Goal: Information Seeking & Learning: Check status

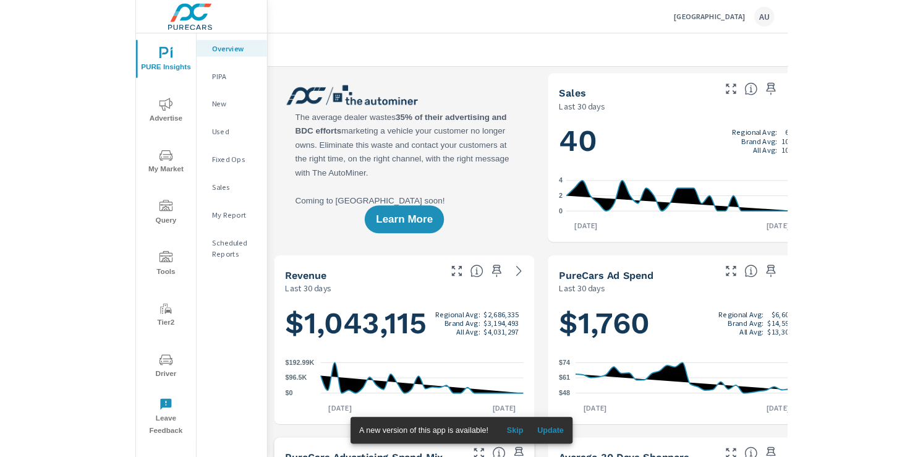
scroll to position [434, 0]
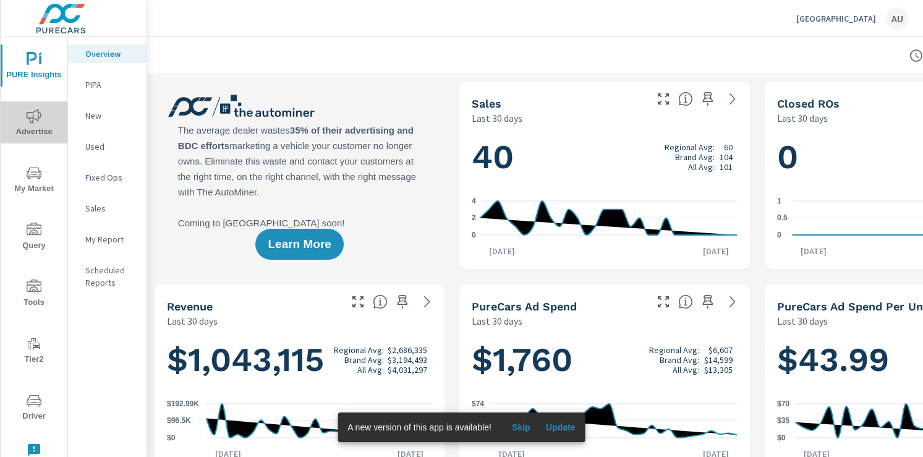
click at [39, 128] on span "Advertise" at bounding box center [33, 124] width 59 height 30
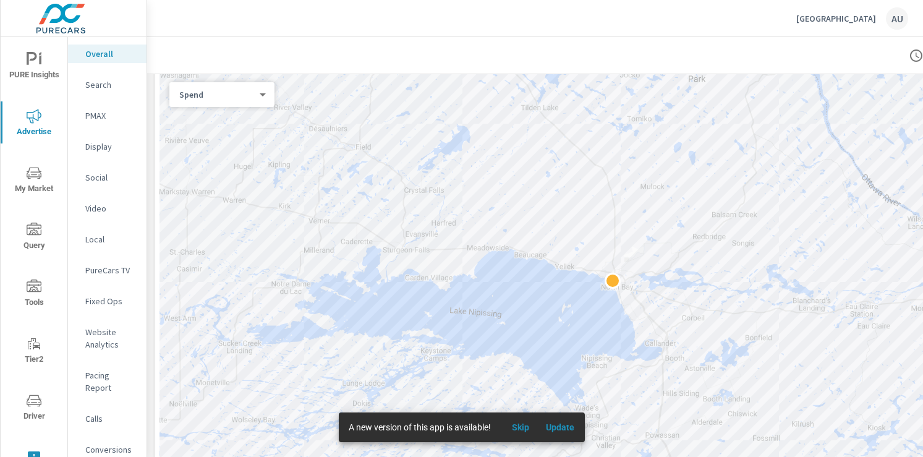
scroll to position [475, 0]
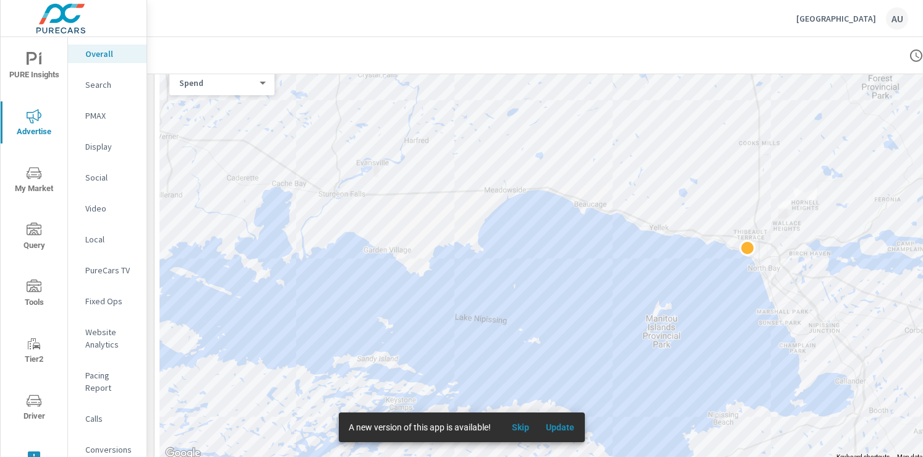
click at [97, 171] on p "Social" at bounding box center [110, 177] width 51 height 12
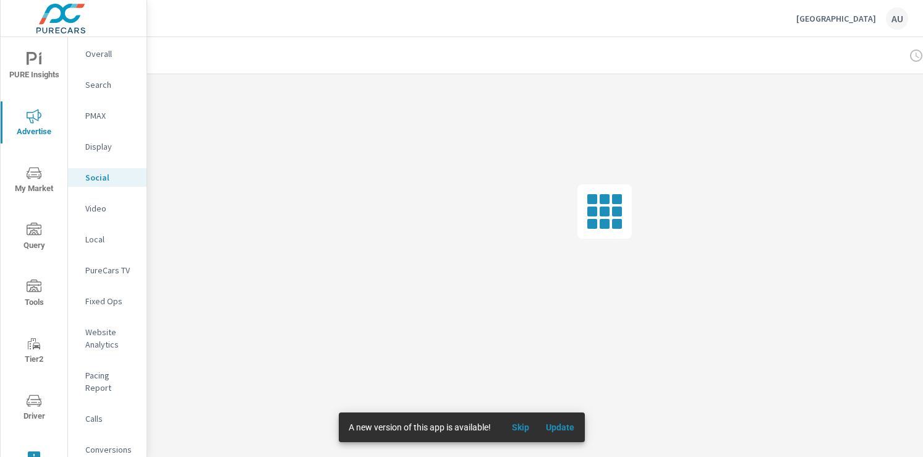
click at [286, 32] on div "Kia North Bay AU" at bounding box center [535, 18] width 746 height 36
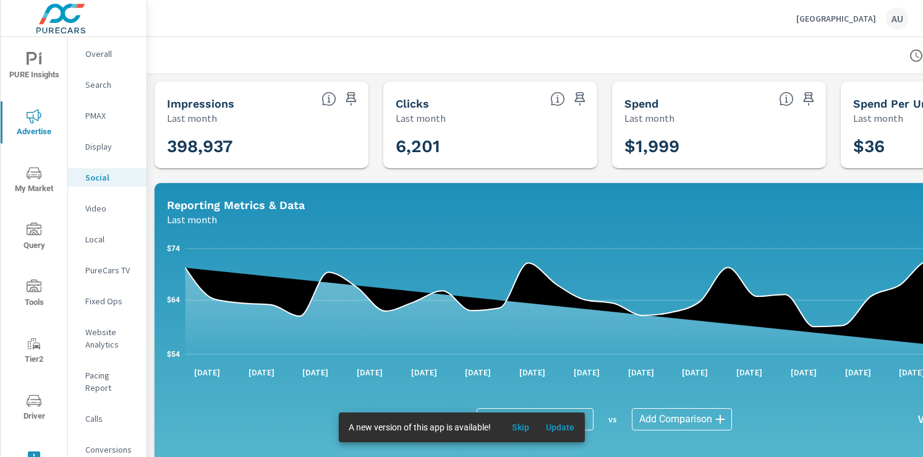
drag, startPoint x: 309, startPoint y: 32, endPoint x: 312, endPoint y: 40, distance: 8.6
click at [308, 32] on div "Kia North Bay AU" at bounding box center [535, 18] width 746 height 36
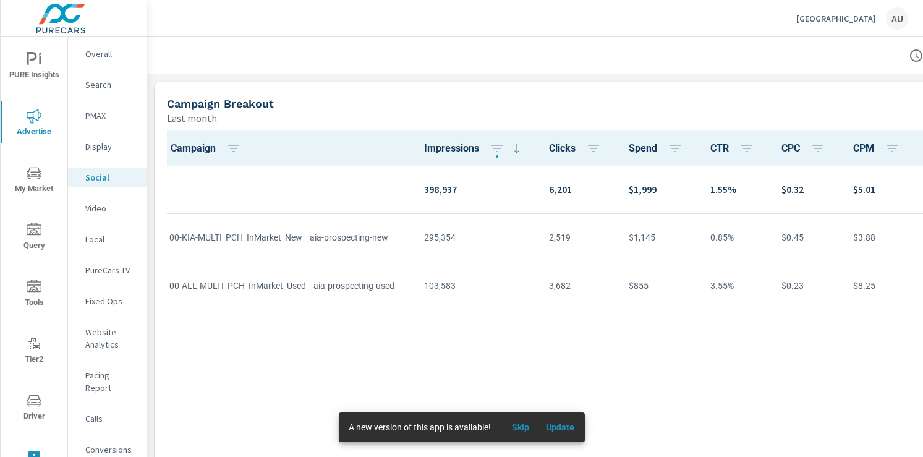
scroll to position [406, 0]
click at [486, 342] on div "Campaign Impressions Clicks Spend CTR CPC CPM Page/Post Action 398,937 6,201 $1…" at bounding box center [604, 297] width 890 height 337
click at [457, 348] on div "Campaign Impressions Clicks Spend CTR CPC CPM Page/Post Action 398,937 6,201 $1…" at bounding box center [604, 297] width 890 height 337
click at [451, 328] on div "Campaign Impressions Clicks Spend CTR CPC CPM Page/Post Action 398,937 6,201 $1…" at bounding box center [604, 297] width 890 height 337
click at [446, 323] on div "Campaign Impressions Clicks Spend CTR CPC CPM Page/Post Action 398,937 6,201 $1…" at bounding box center [604, 297] width 890 height 337
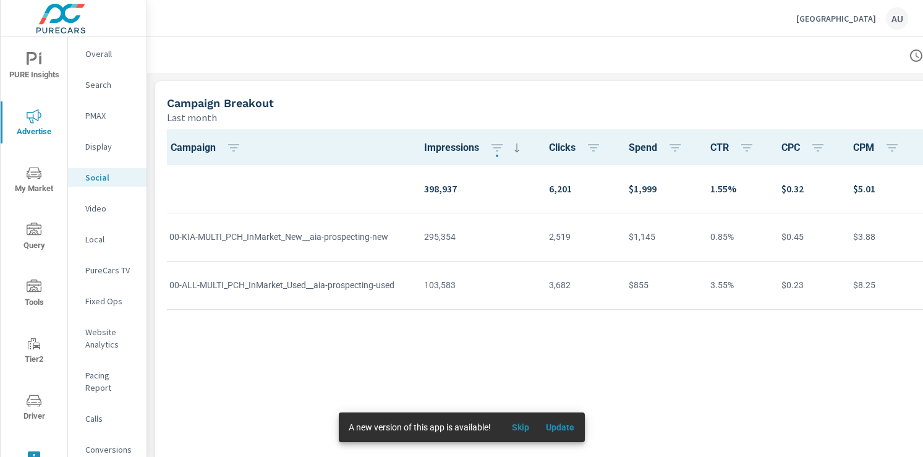
click at [439, 352] on div "Campaign Impressions Clicks Spend CTR CPC CPM Page/Post Action 398,937 6,201 $1…" at bounding box center [604, 297] width 890 height 337
click at [441, 351] on div "Campaign Impressions Clicks Spend CTR CPC CPM Page/Post Action 398,937 6,201 $1…" at bounding box center [604, 297] width 890 height 337
click at [483, 348] on div "Campaign Impressions Clicks Spend CTR CPC CPM Page/Post Action 398,937 6,201 $1…" at bounding box center [604, 297] width 890 height 337
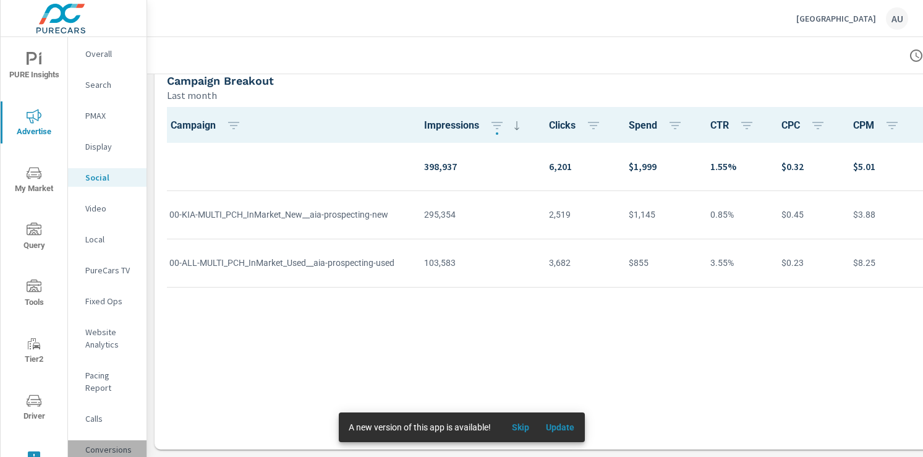
click at [101, 443] on p "Conversions" at bounding box center [110, 449] width 51 height 12
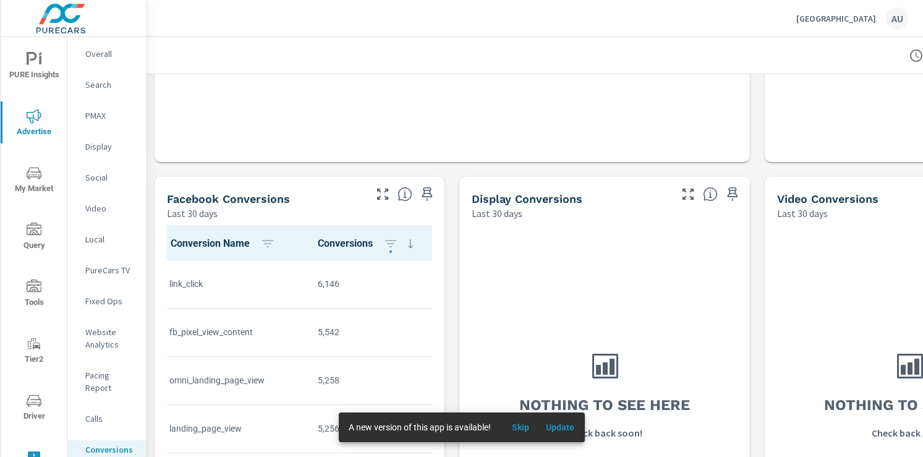
scroll to position [935, 0]
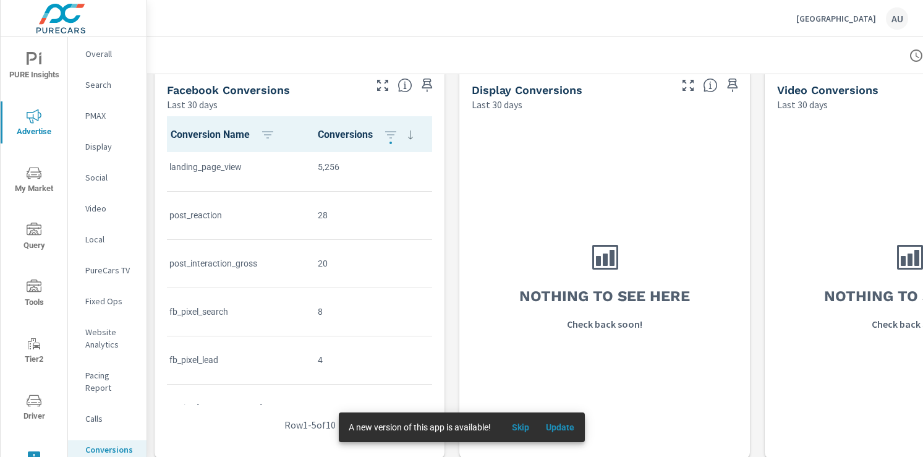
scroll to position [229, 0]
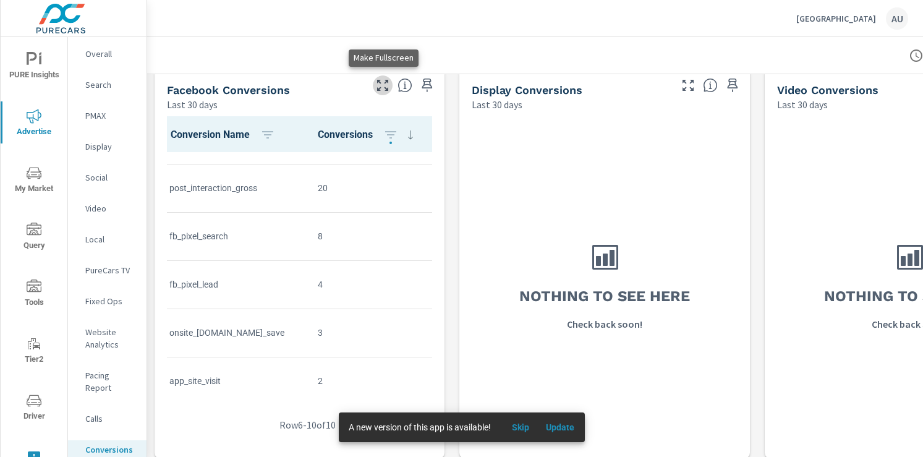
drag, startPoint x: 379, startPoint y: 85, endPoint x: 397, endPoint y: 127, distance: 45.4
click at [379, 85] on icon "button" at bounding box center [382, 85] width 15 height 15
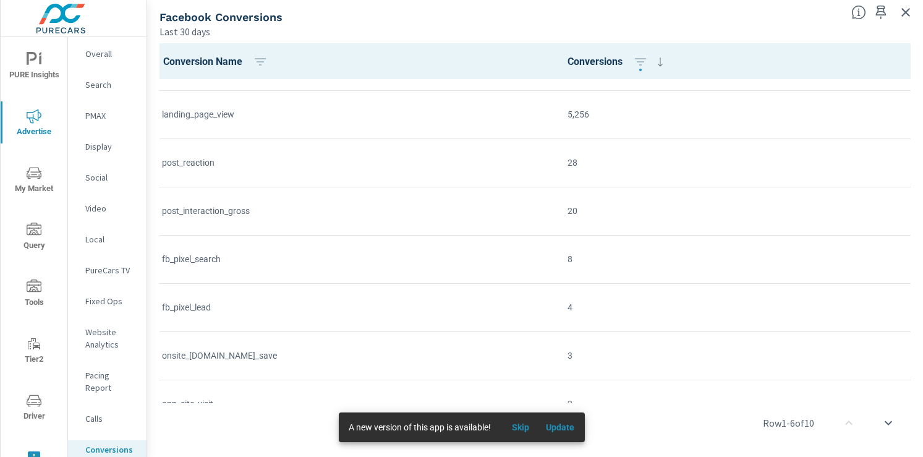
scroll to position [158, 0]
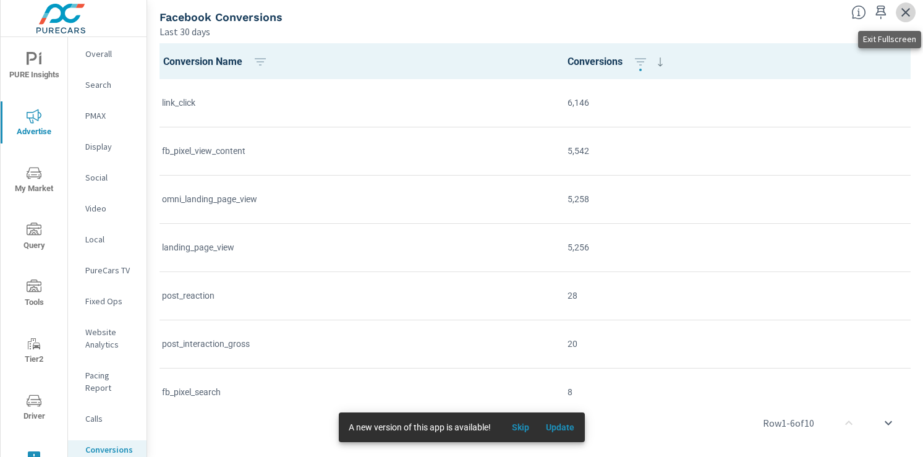
click at [903, 11] on icon "button" at bounding box center [905, 12] width 9 height 9
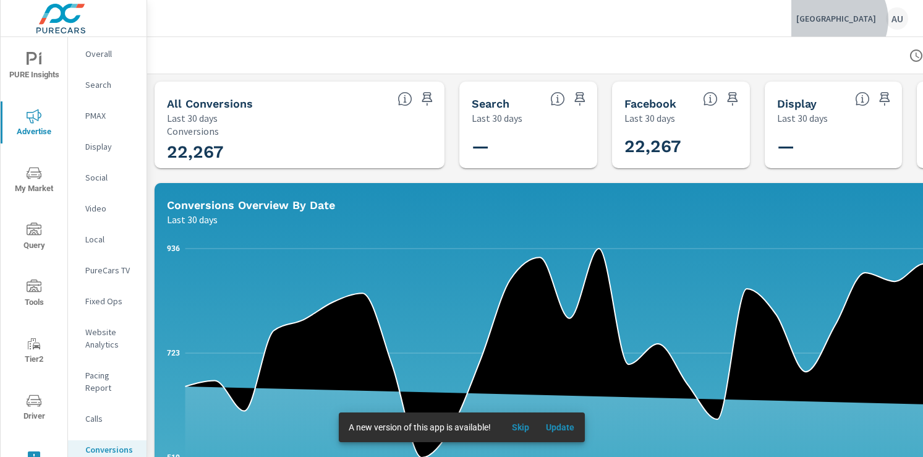
click at [860, 20] on p "Kia North Bay" at bounding box center [836, 18] width 80 height 11
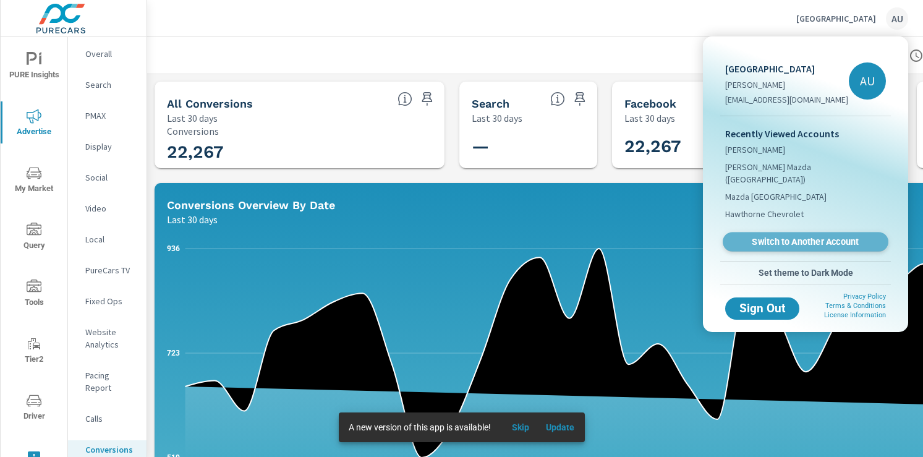
click at [792, 235] on link "Switch to Another Account" at bounding box center [805, 241] width 166 height 19
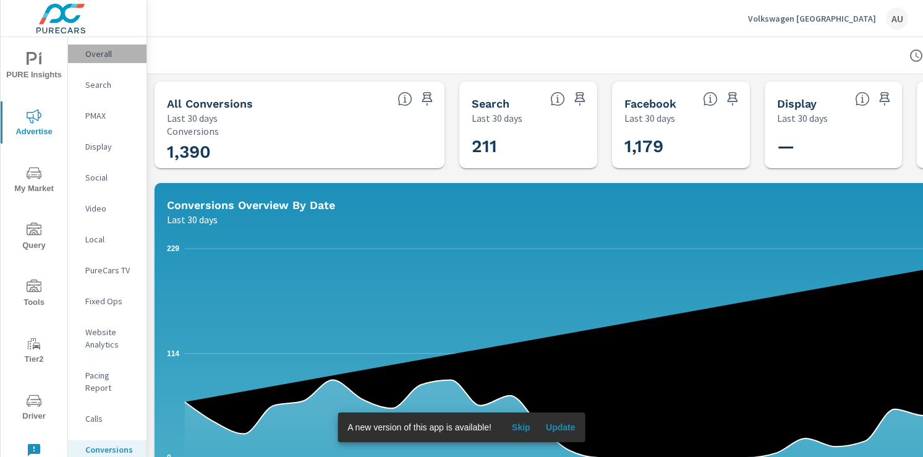
click at [93, 52] on p "Overall" at bounding box center [110, 54] width 51 height 12
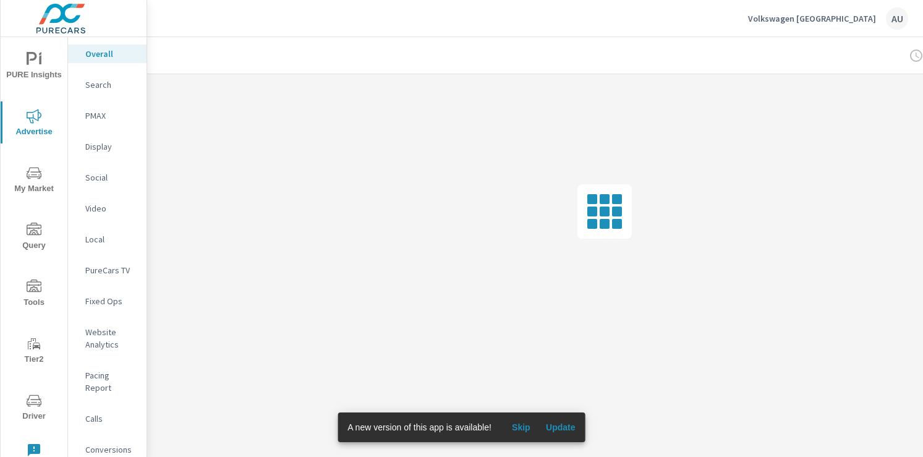
click at [420, 192] on div at bounding box center [604, 211] width 914 height 274
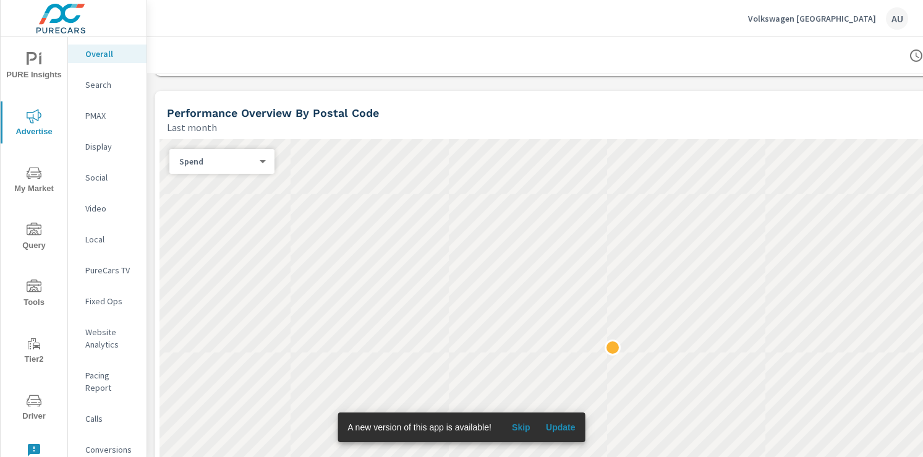
scroll to position [425, 0]
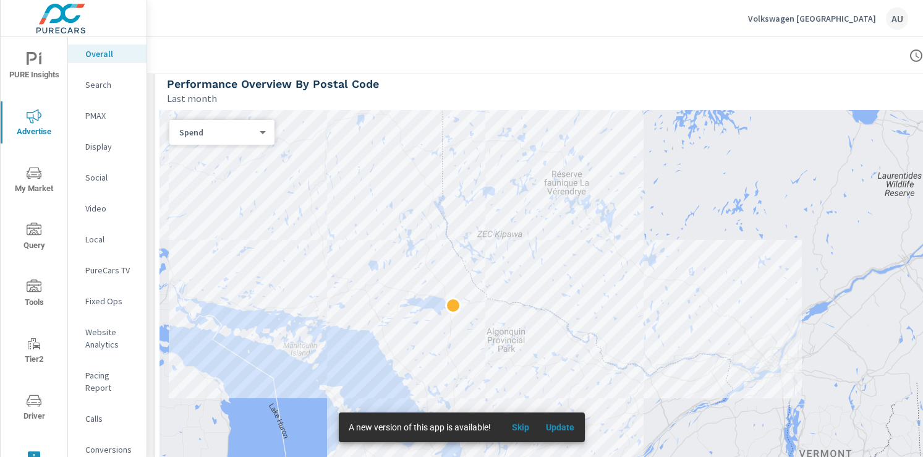
drag, startPoint x: 405, startPoint y: 48, endPoint x: 405, endPoint y: 139, distance: 91.4
click at [405, 48] on div at bounding box center [604, 55] width 885 height 36
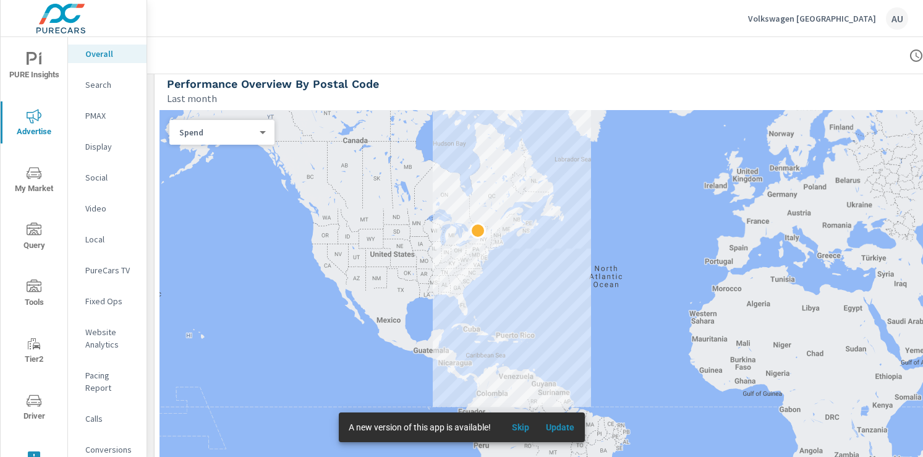
click at [519, 74] on div "Performance Overview By Postal Code Last month" at bounding box center [553, 84] width 798 height 44
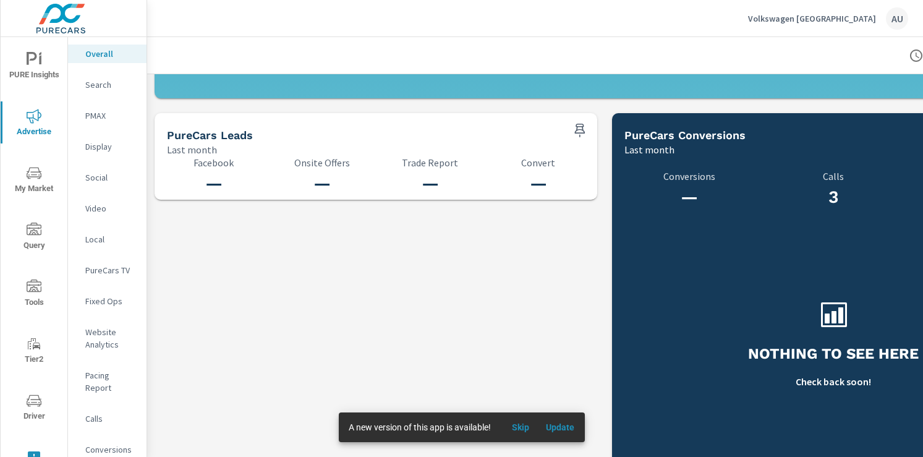
scroll to position [1278, 0]
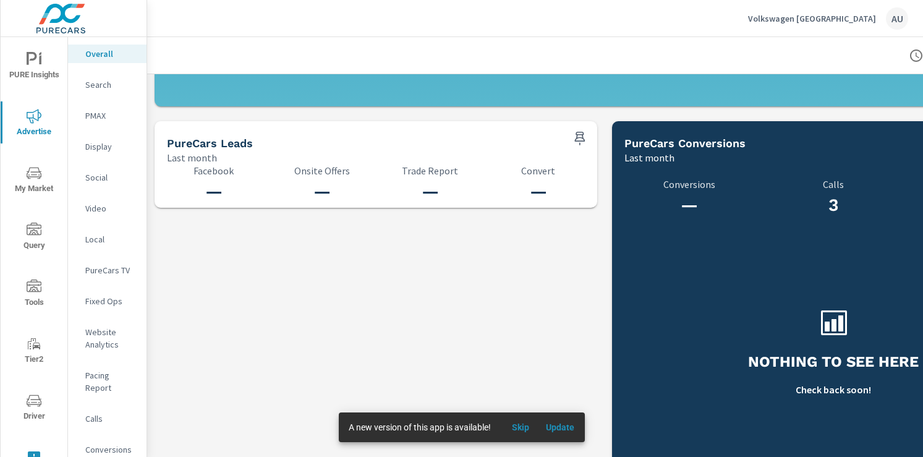
click at [104, 180] on p "Social" at bounding box center [110, 177] width 51 height 12
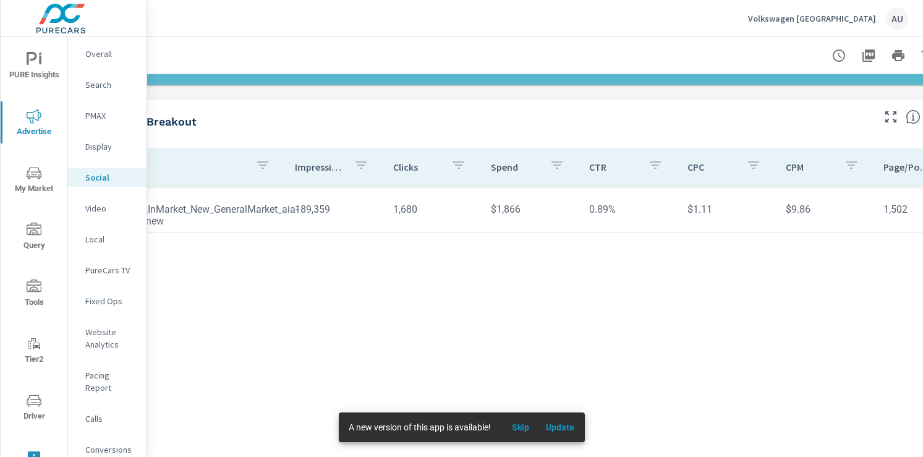
scroll to position [387, 139]
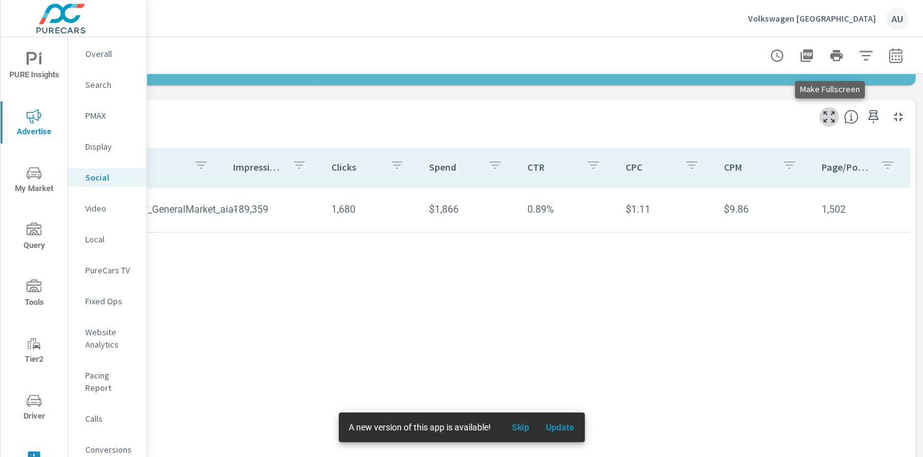
click at [835, 119] on icon "button" at bounding box center [828, 116] width 15 height 15
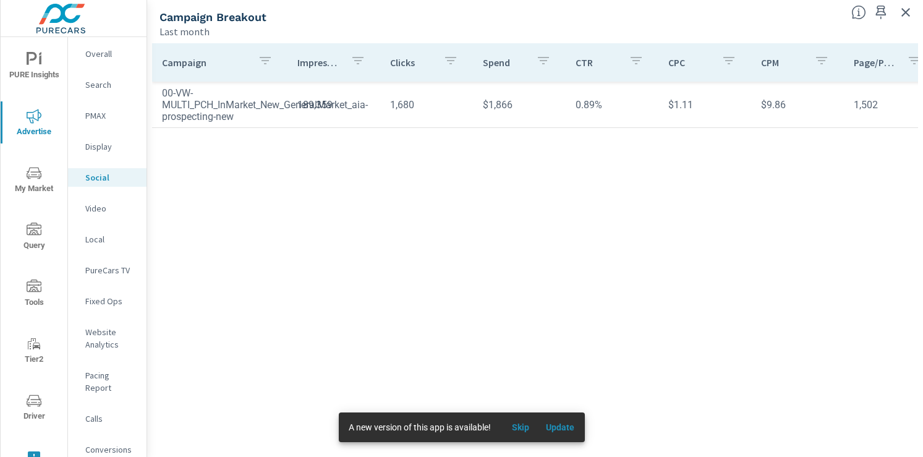
drag, startPoint x: 575, startPoint y: 201, endPoint x: 364, endPoint y: 188, distance: 211.1
click at [571, 201] on div "Campaign Impressions Clicks Spend CTR CPC CPM Page/Post Action 00-VW-MULTI_PCH_…" at bounding box center [535, 238] width 766 height 390
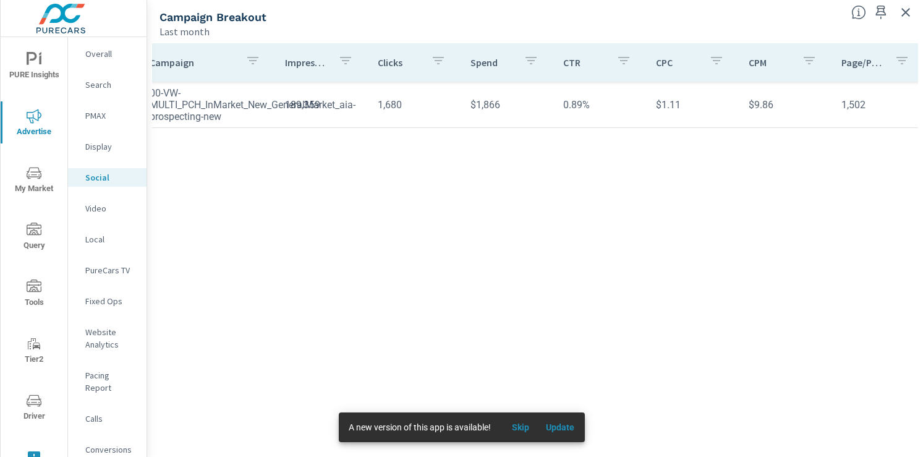
scroll to position [0, 0]
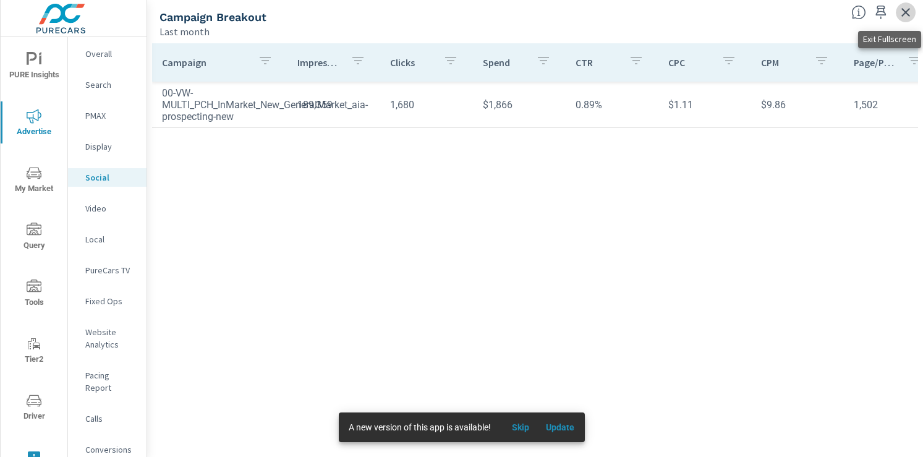
click at [910, 12] on icon "button" at bounding box center [905, 12] width 15 height 15
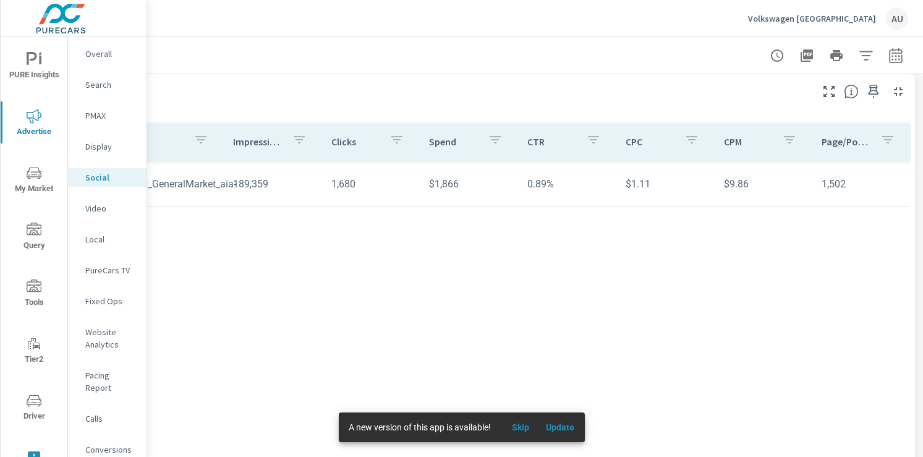
drag, startPoint x: 507, startPoint y: 276, endPoint x: 463, endPoint y: 280, distance: 44.0
click at [507, 276] on div "Campaign Impressions Clicks Spend CTR CPC CPM Page/Post Action 00-VW-MULTI_PCH_…" at bounding box center [465, 281] width 890 height 319
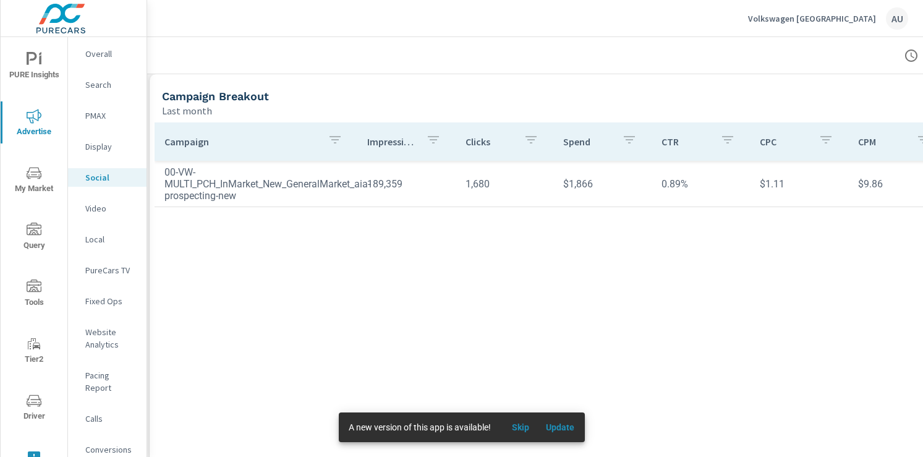
scroll to position [413, 0]
click at [360, 141] on th "Campaign" at bounding box center [260, 141] width 203 height 38
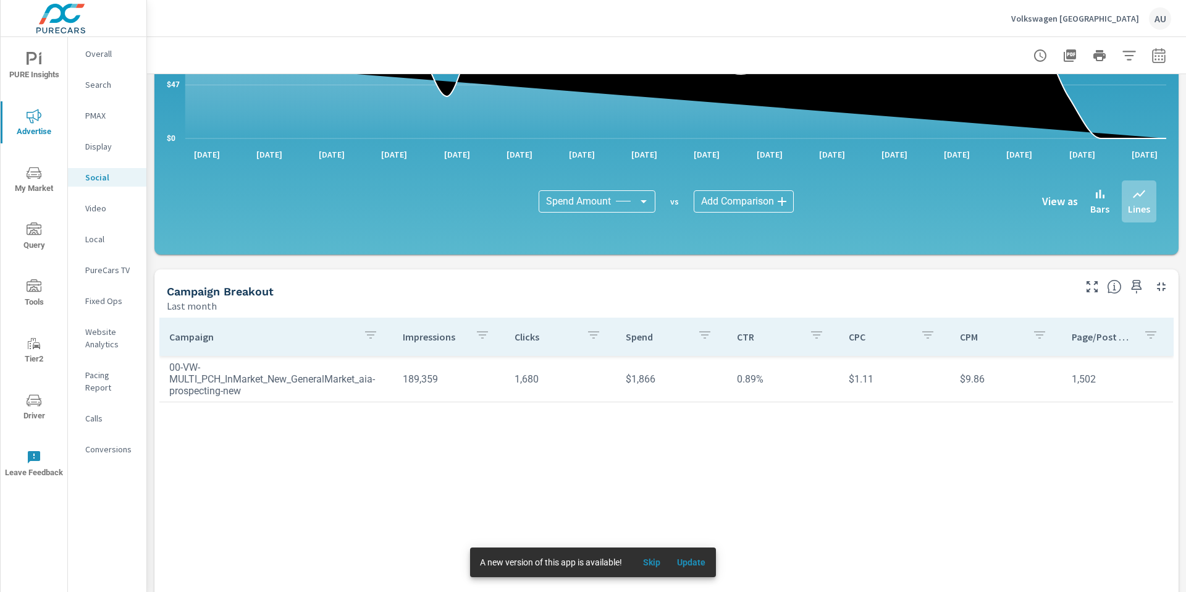
click at [517, 391] on td "1,680" at bounding box center [560, 379] width 111 height 32
click at [378, 456] on div "Campaign Impressions Clicks Spend CTR CPC CPM Page/Post Action 00-VW-MULTI_PCH_…" at bounding box center [666, 477] width 1015 height 319
click at [316, 456] on div "Campaign Impressions Clicks Spend CTR CPC CPM Page/Post Action 00-VW-MULTI_PCH_…" at bounding box center [666, 477] width 1015 height 319
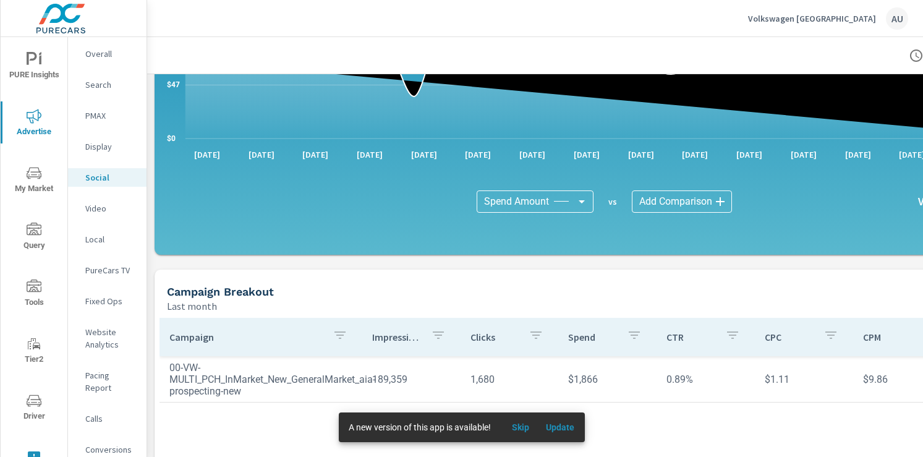
click at [99, 412] on p "Calls" at bounding box center [110, 418] width 51 height 12
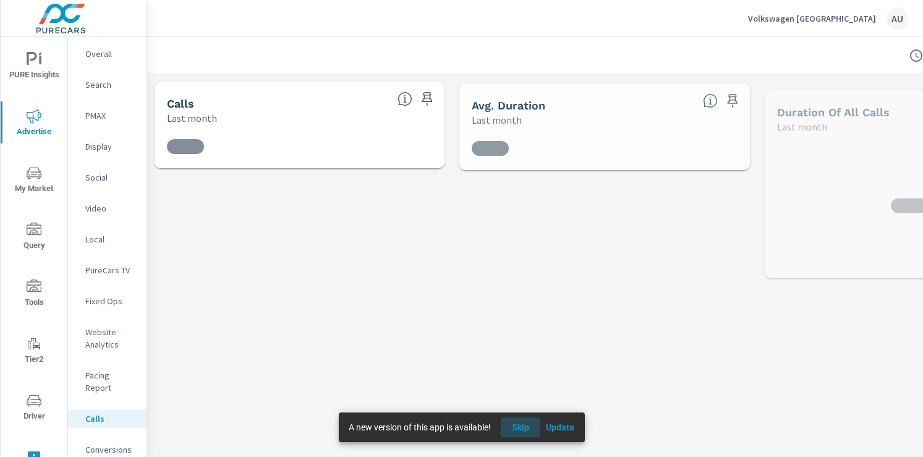
click at [525, 432] on span "Skip" at bounding box center [520, 426] width 30 height 11
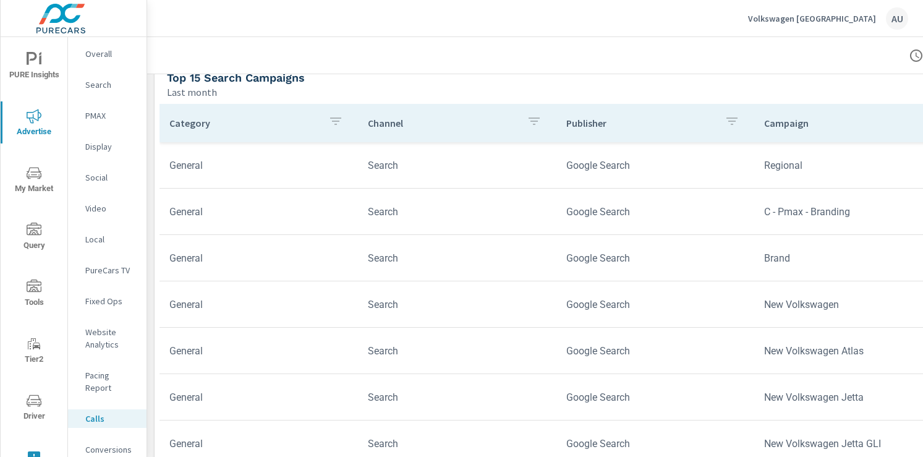
scroll to position [648, 0]
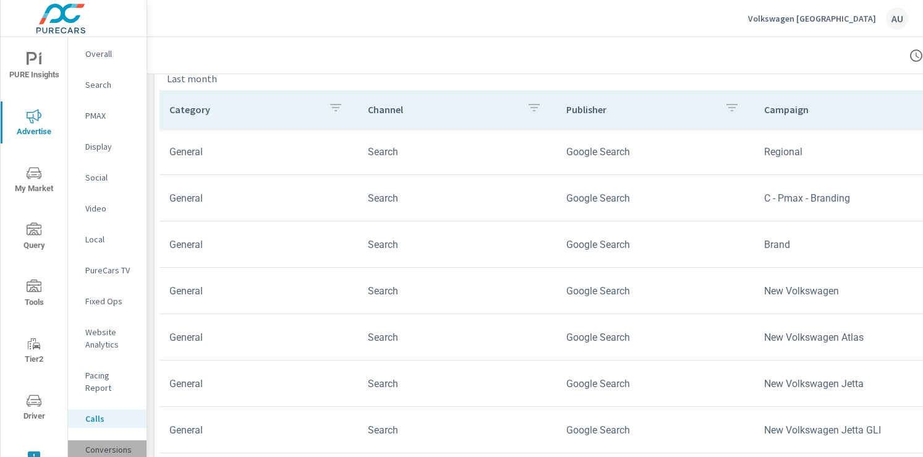
click at [99, 443] on p "Conversions" at bounding box center [110, 449] width 51 height 12
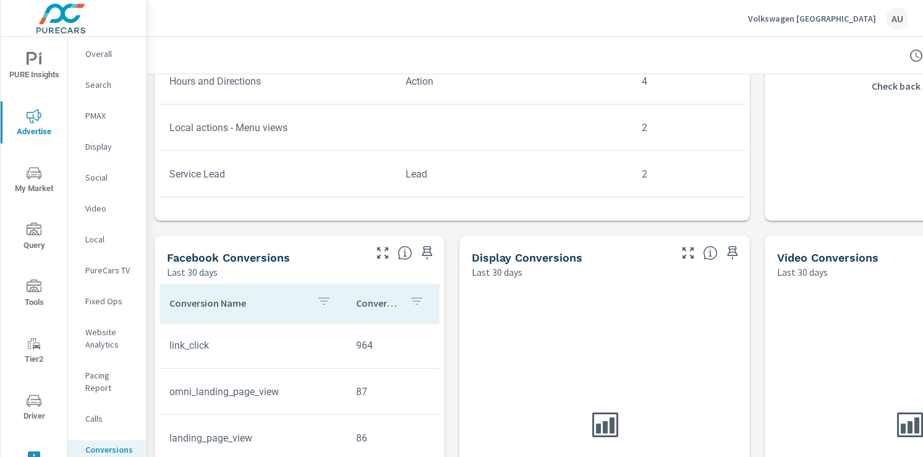
scroll to position [811, 0]
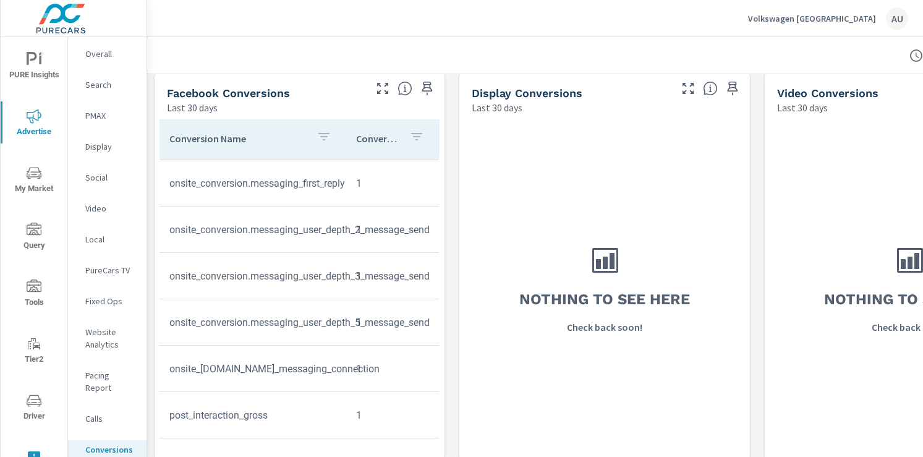
scroll to position [935, 0]
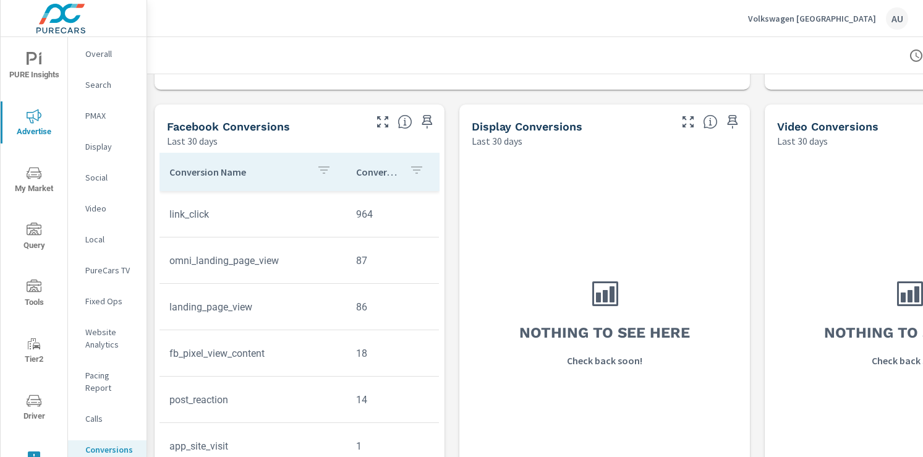
scroll to position [889, 0]
click at [467, 293] on div "Nothing to see here Check back soon!" at bounding box center [604, 321] width 280 height 337
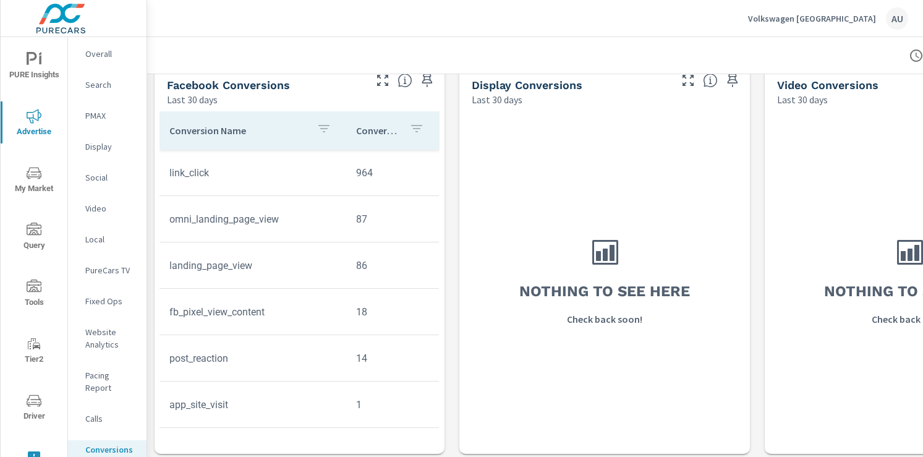
scroll to position [935, 0]
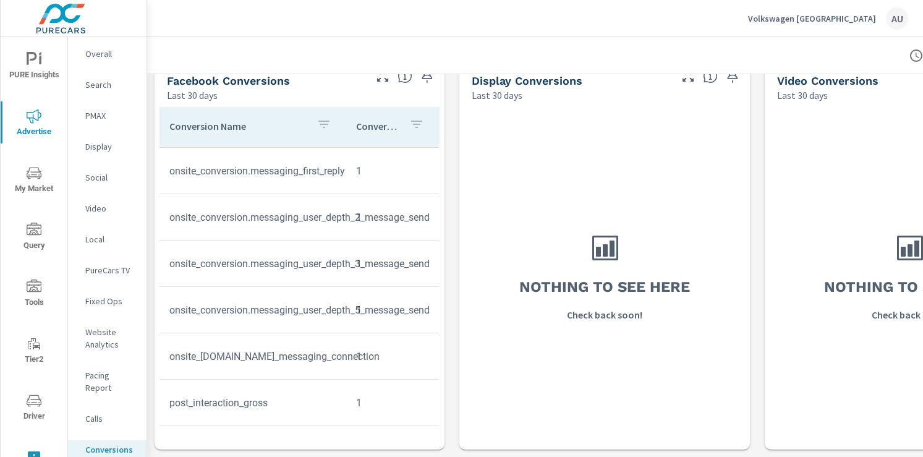
scroll to position [216, 2]
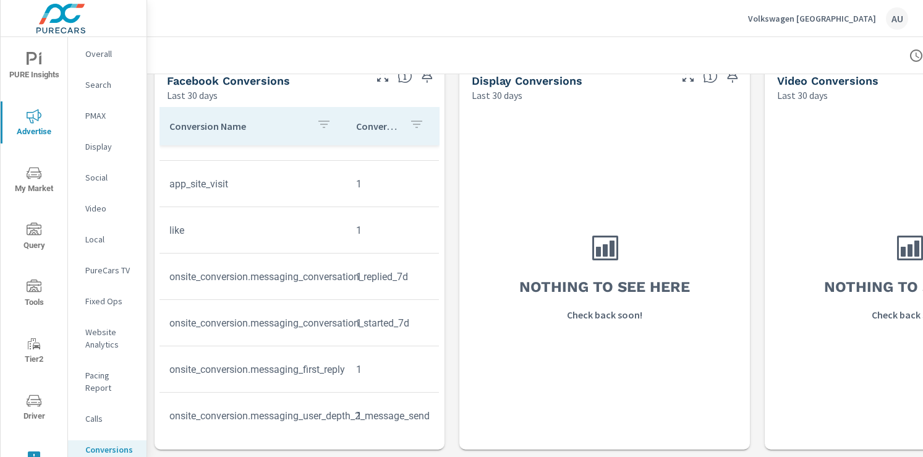
scroll to position [0, 2]
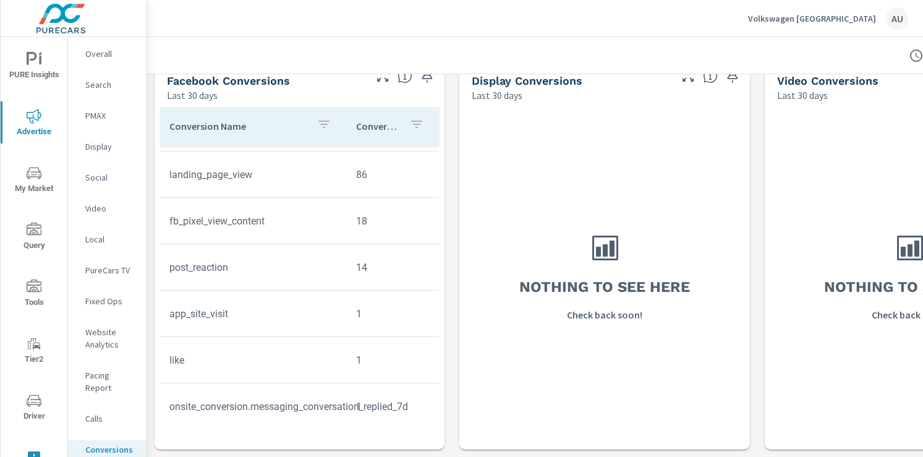
scroll to position [121, 2]
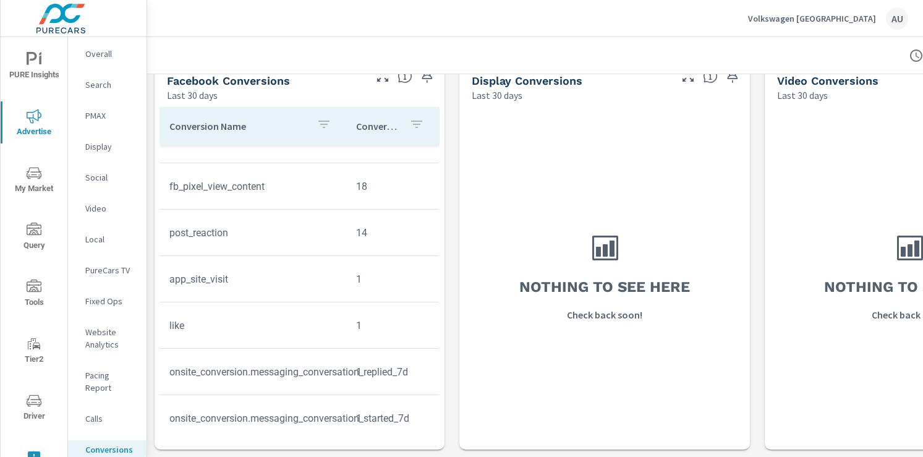
scroll to position [0, 2]
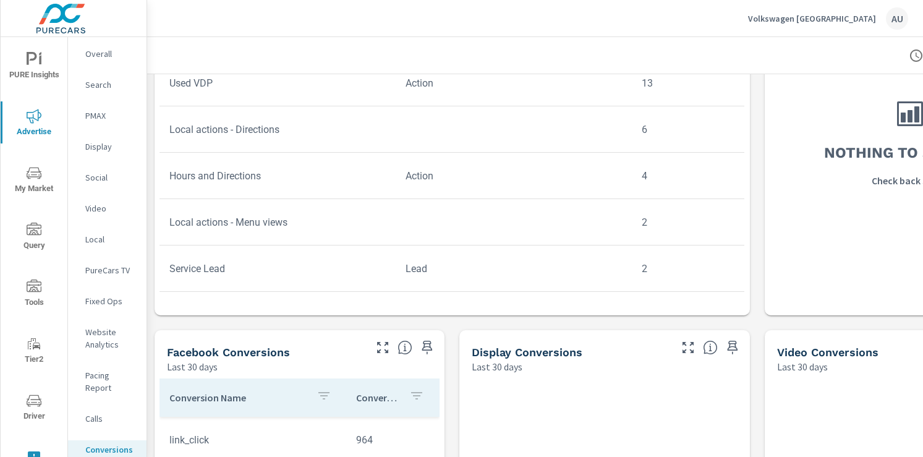
scroll to position [651, 0]
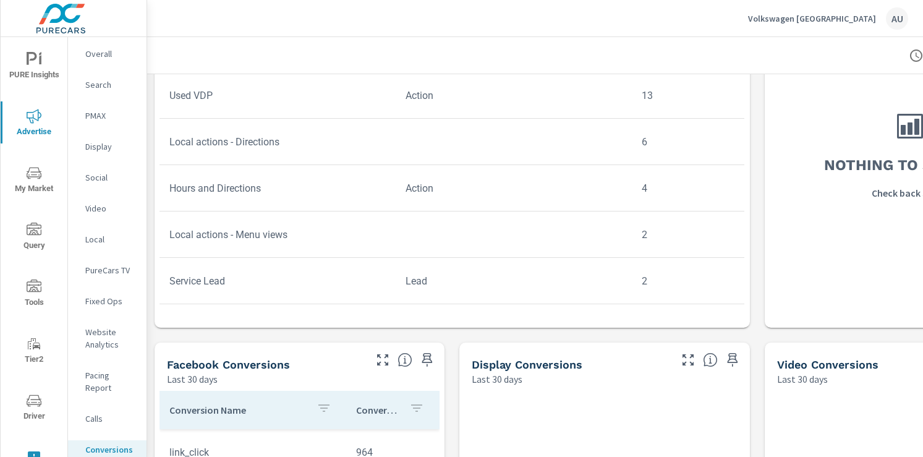
scroll to position [7, 0]
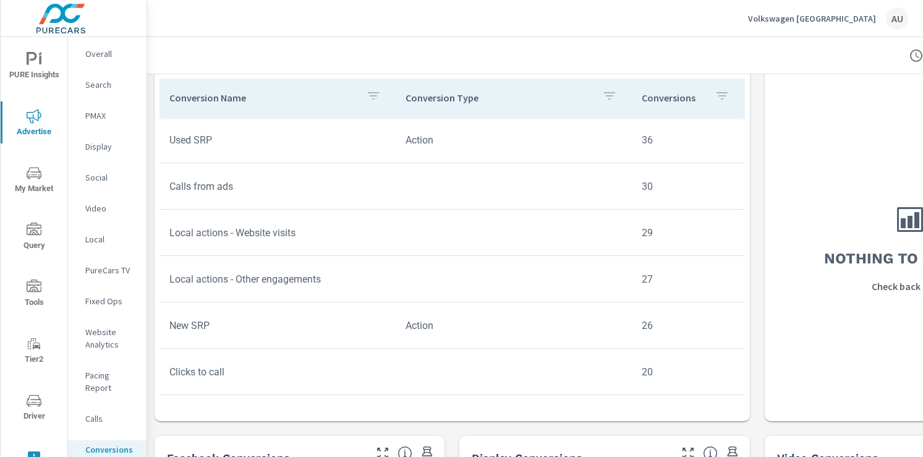
scroll to position [574, 0]
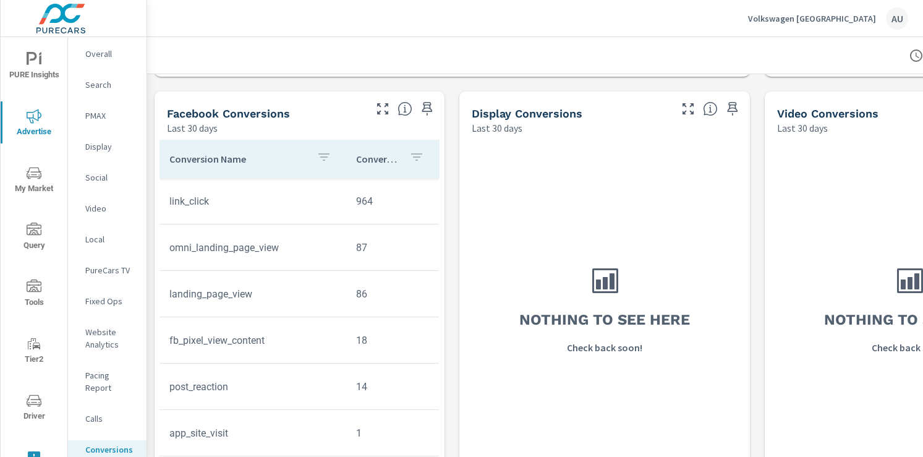
scroll to position [911, 0]
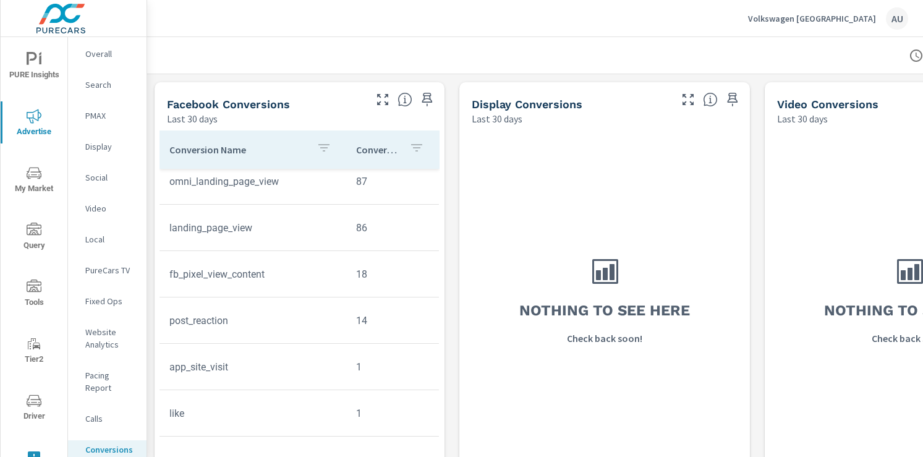
scroll to position [180, 2]
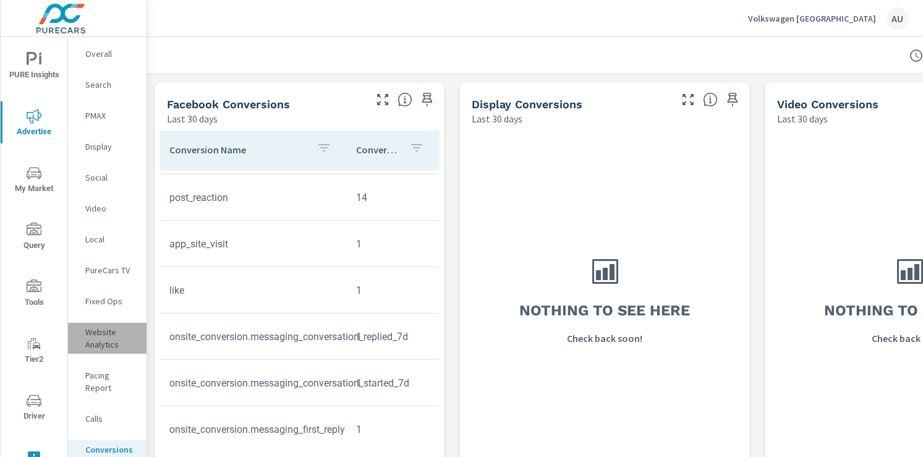
click at [100, 336] on p "Website Analytics" at bounding box center [110, 338] width 51 height 25
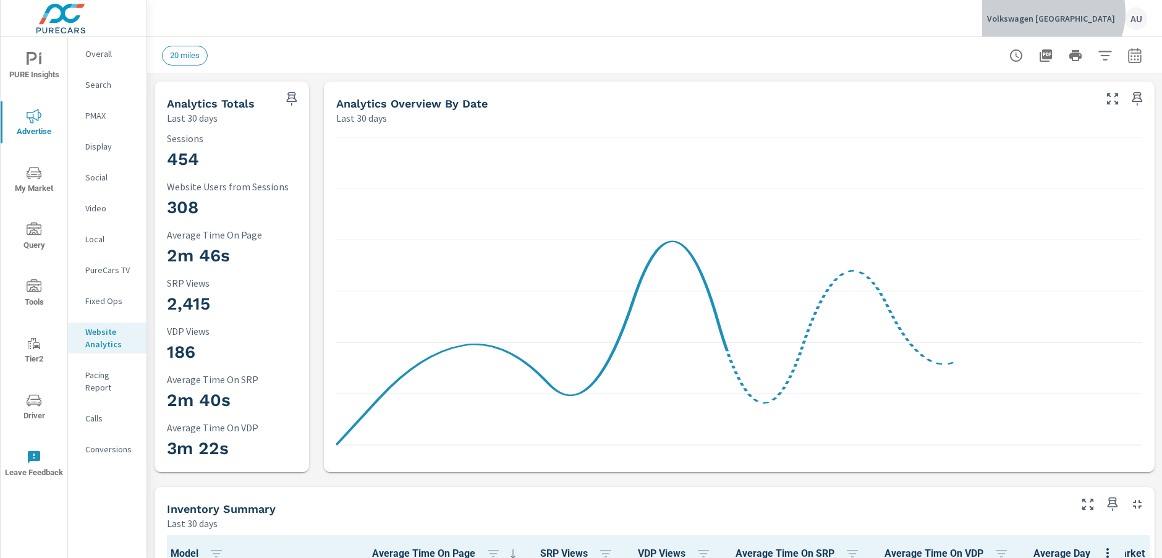
click at [922, 13] on p "Volkswagen North Bay" at bounding box center [1051, 18] width 128 height 11
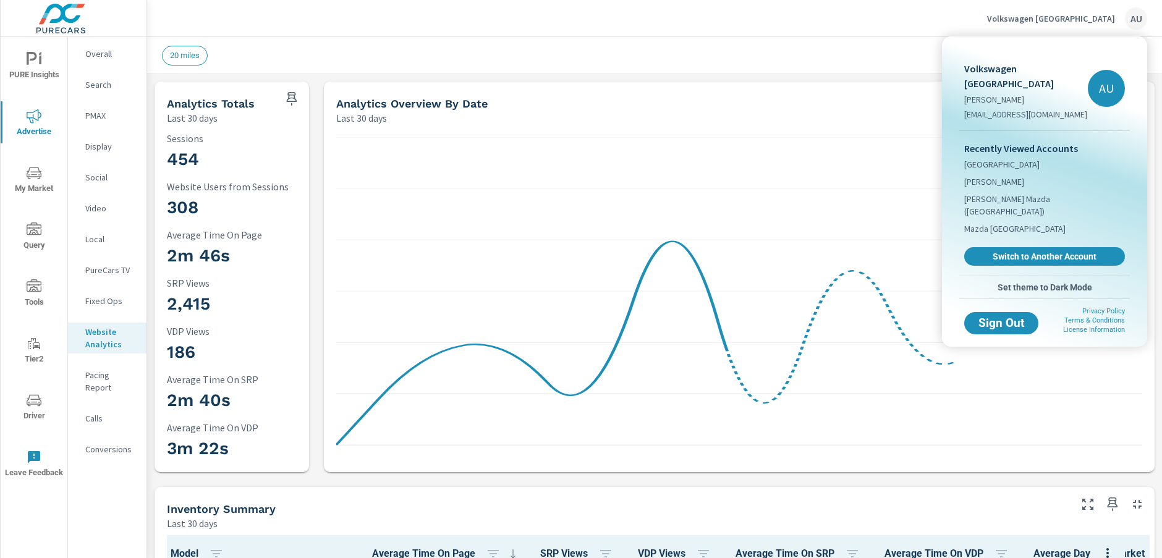
drag, startPoint x: 916, startPoint y: 27, endPoint x: 1146, endPoint y: 49, distance: 230.9
click at [918, 27] on div at bounding box center [581, 279] width 1162 height 558
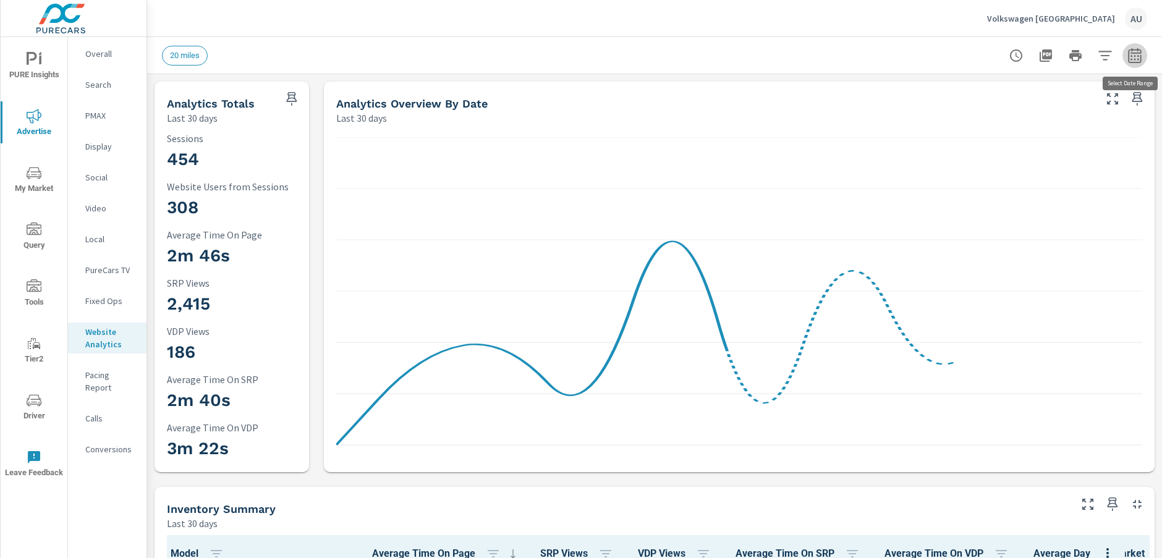
click at [922, 64] on button "button" at bounding box center [1134, 55] width 25 height 25
click at [922, 54] on icon "button" at bounding box center [1134, 55] width 15 height 15
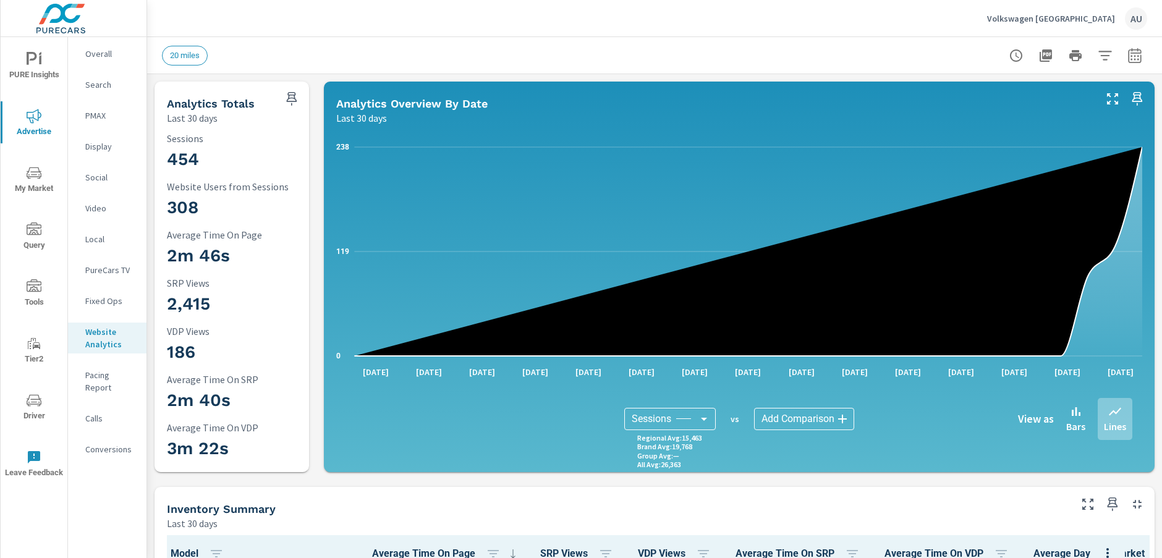
click at [922, 54] on icon "button" at bounding box center [1134, 55] width 15 height 15
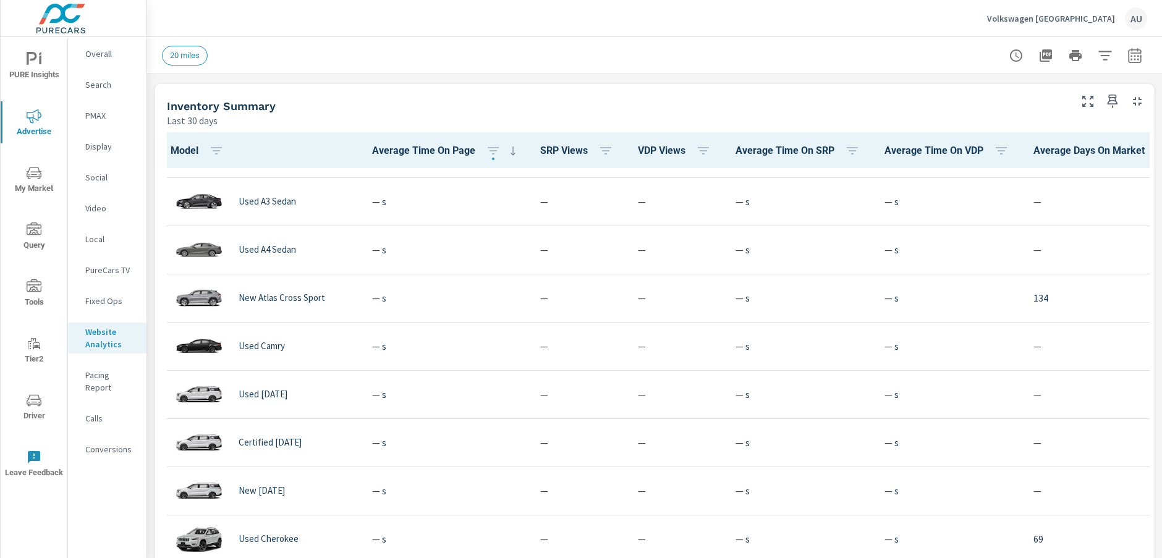
scroll to position [2365, 0]
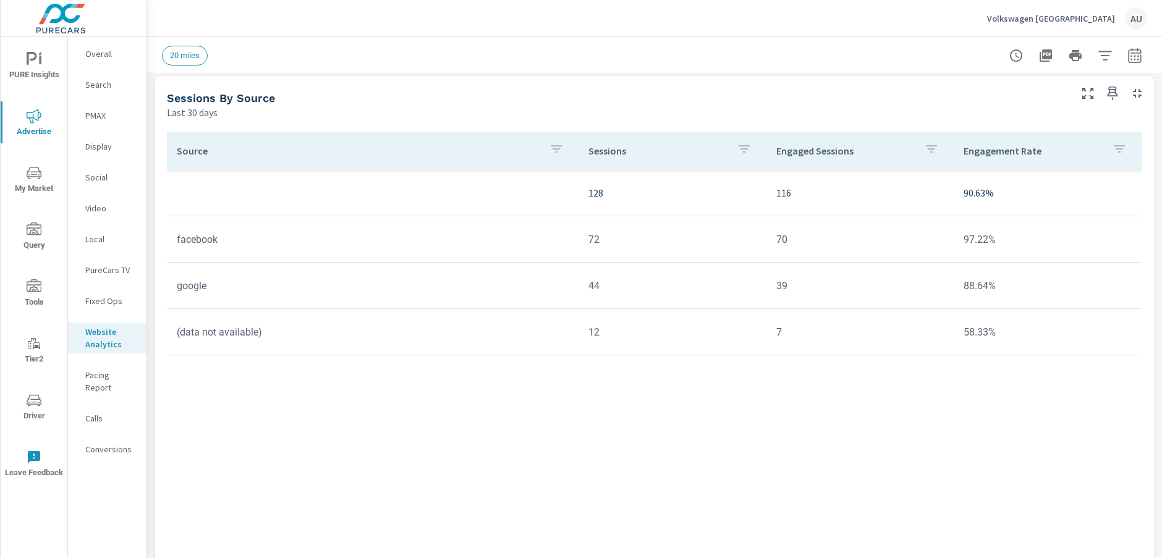
scroll to position [1012, 0]
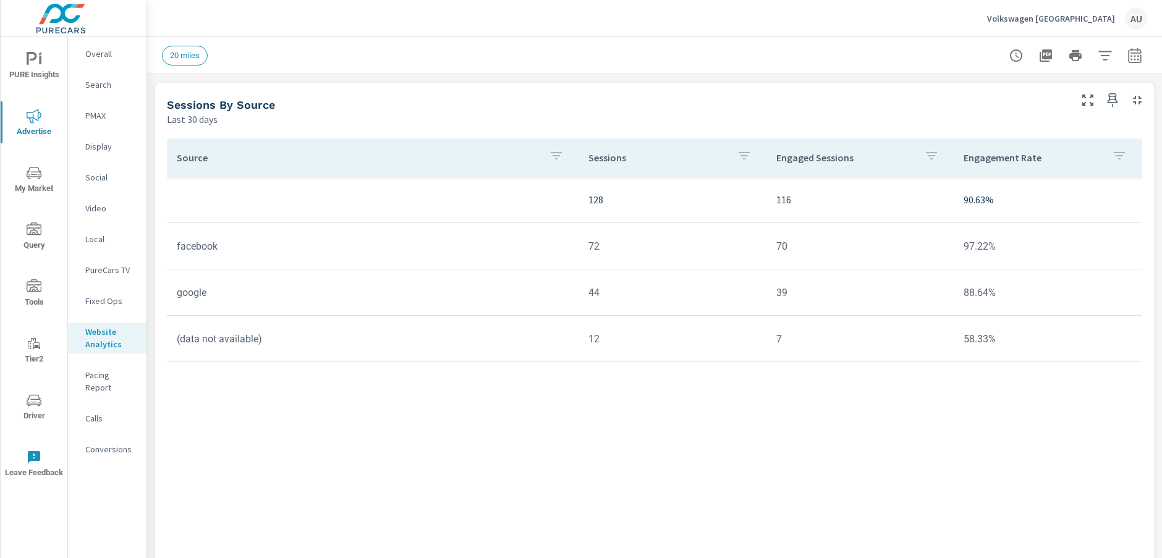
click at [475, 385] on div "Source Sessions Engaged Sessions Engagement Rate 128 116 90.63% facebook 72 70 …" at bounding box center [654, 340] width 975 height 405
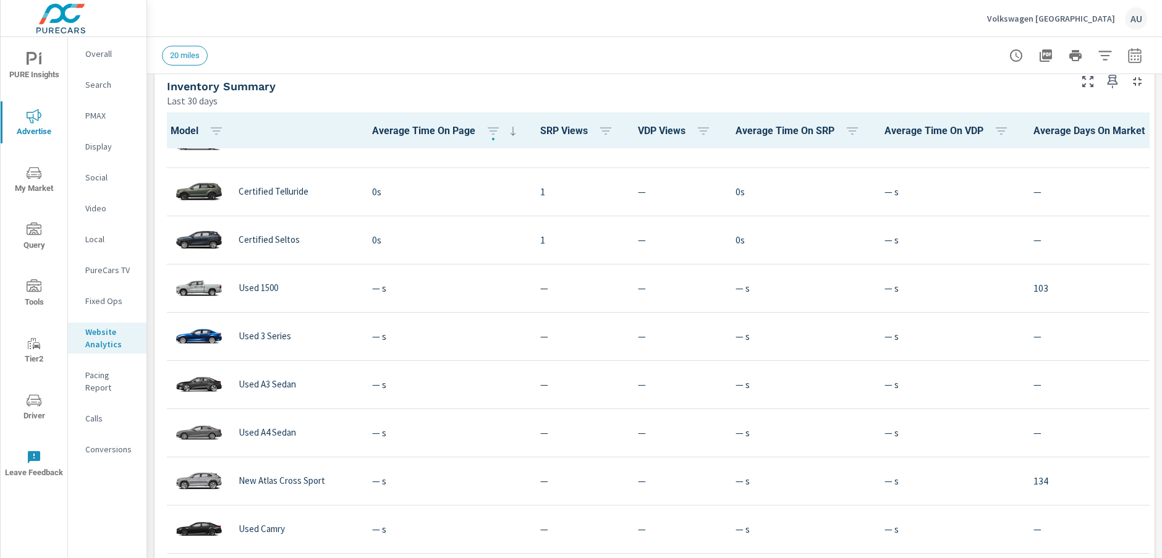
scroll to position [1854, 0]
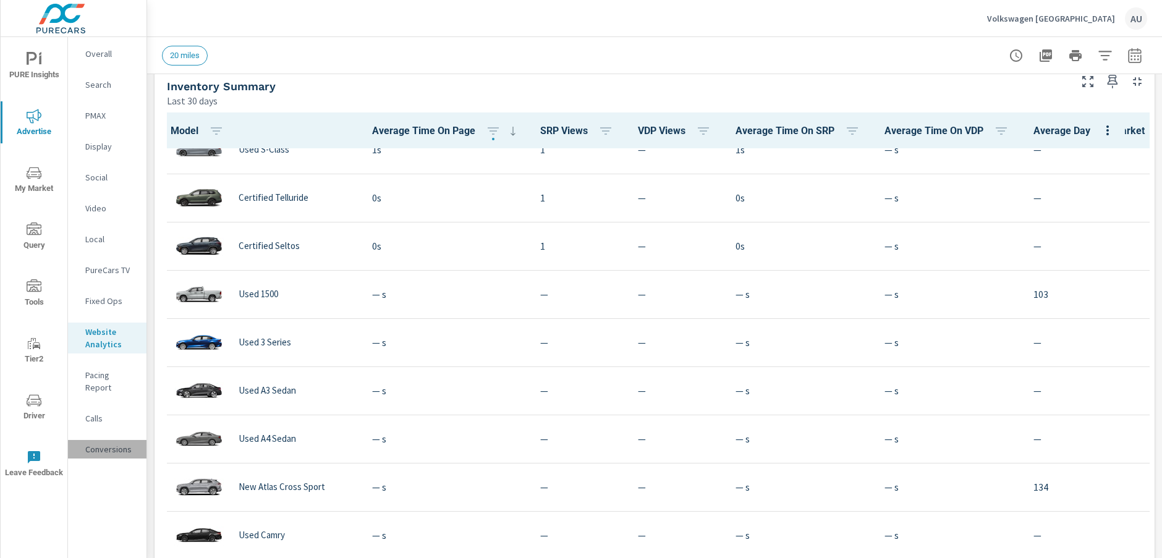
click at [97, 444] on div "Conversions" at bounding box center [107, 449] width 78 height 19
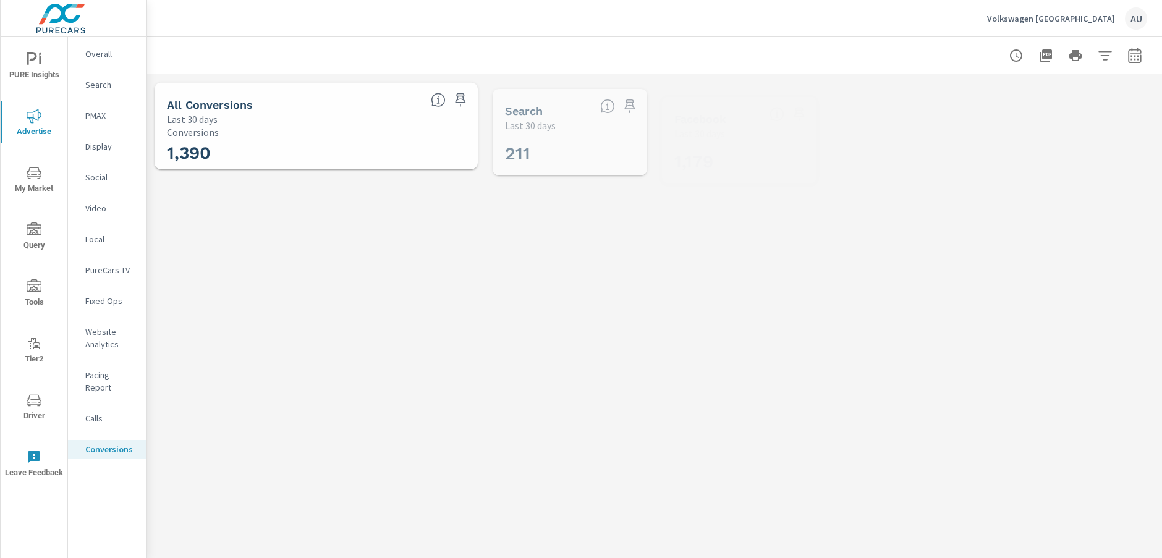
scroll to position [139, 0]
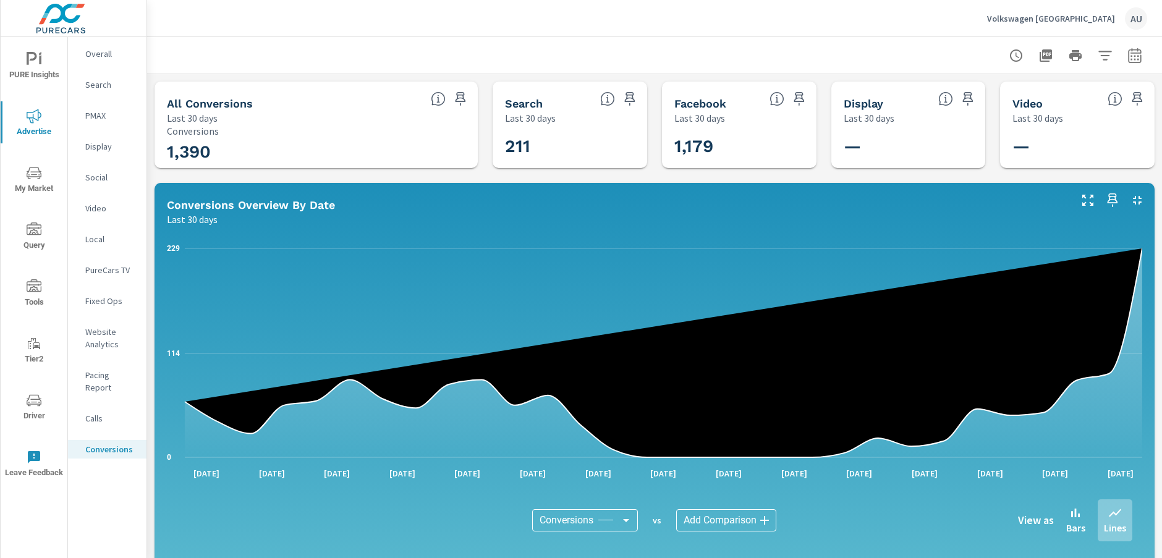
click at [383, 40] on div at bounding box center [654, 55] width 985 height 36
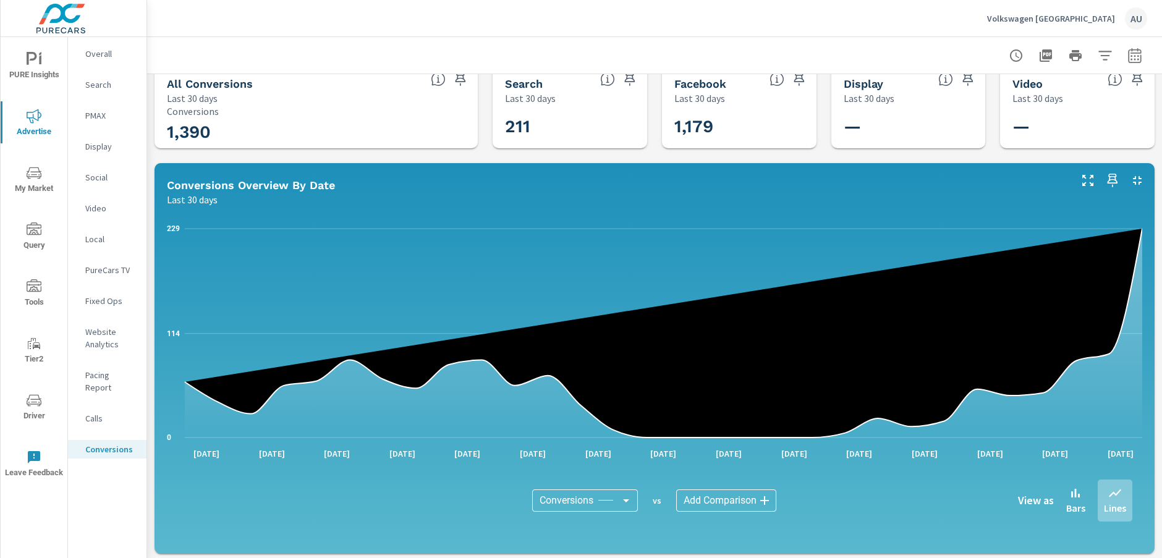
scroll to position [0, 0]
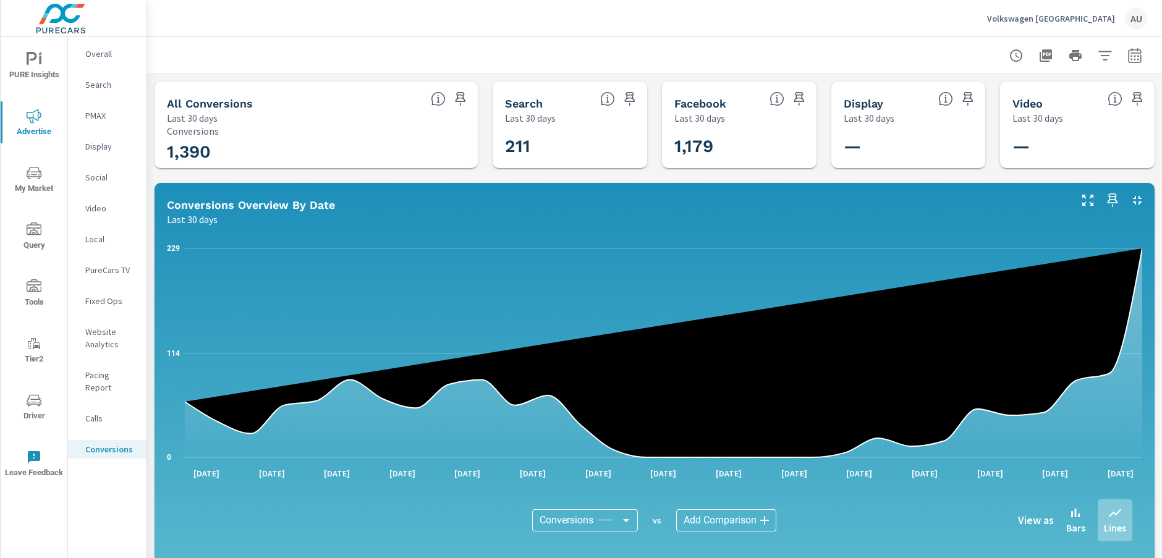
click at [690, 104] on h5 "Facebook" at bounding box center [700, 103] width 52 height 13
click at [690, 102] on h5 "Facebook" at bounding box center [700, 103] width 52 height 13
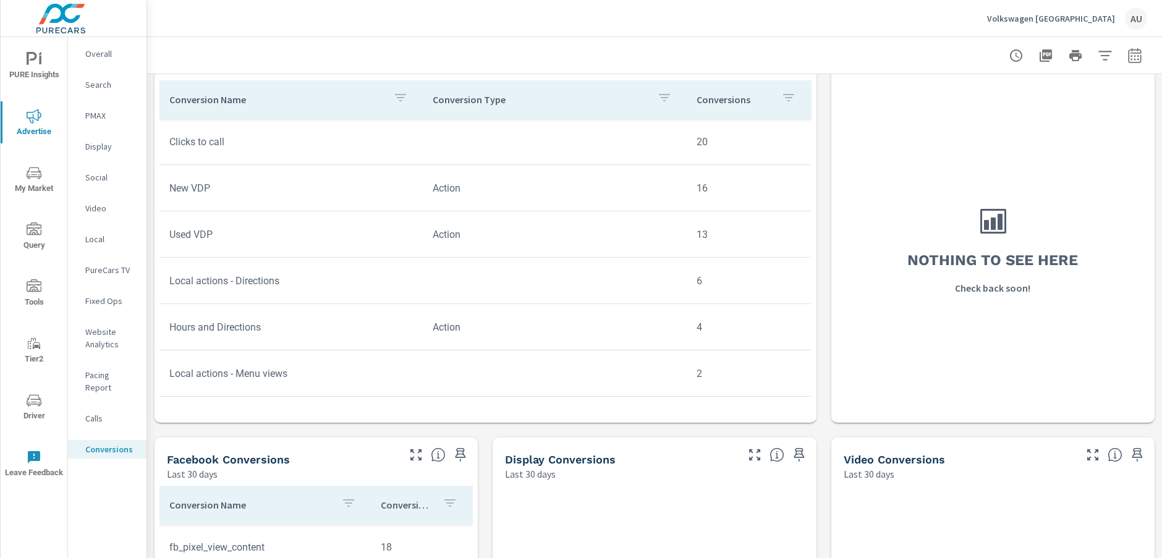
scroll to position [561, 0]
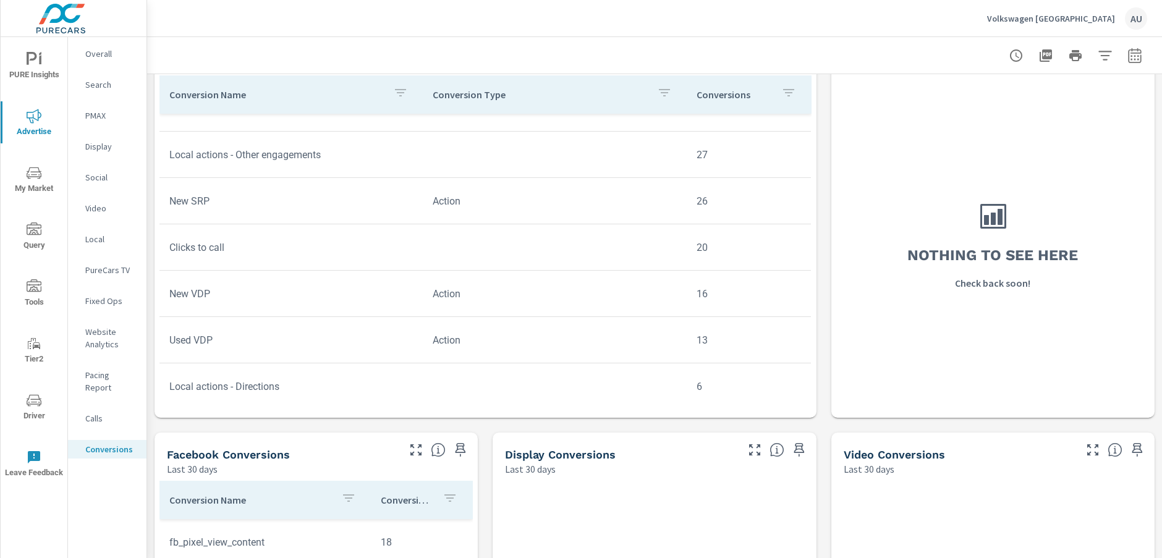
scroll to position [276, 0]
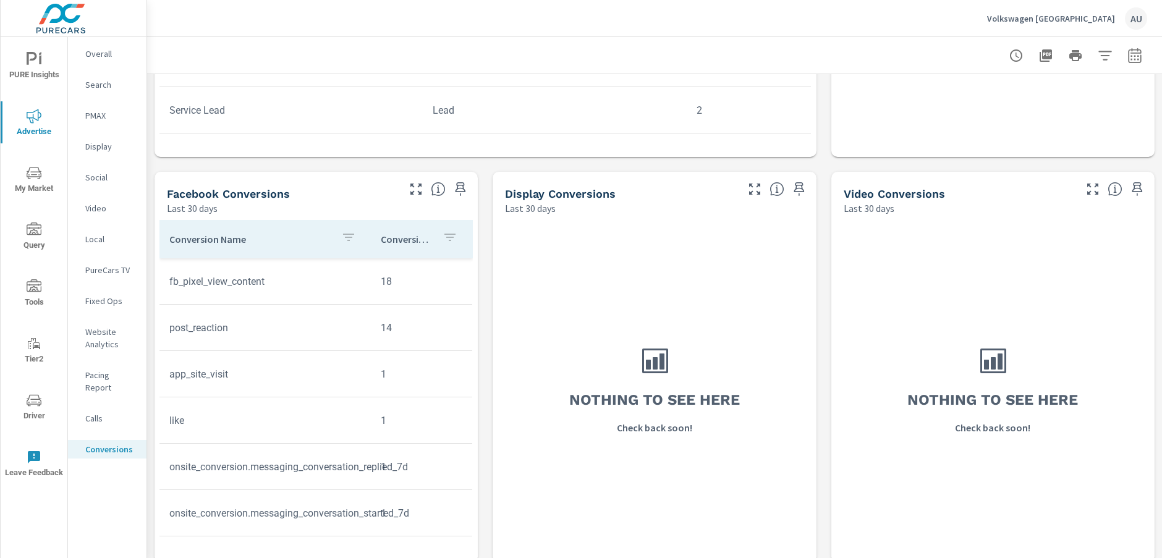
scroll to position [834, 0]
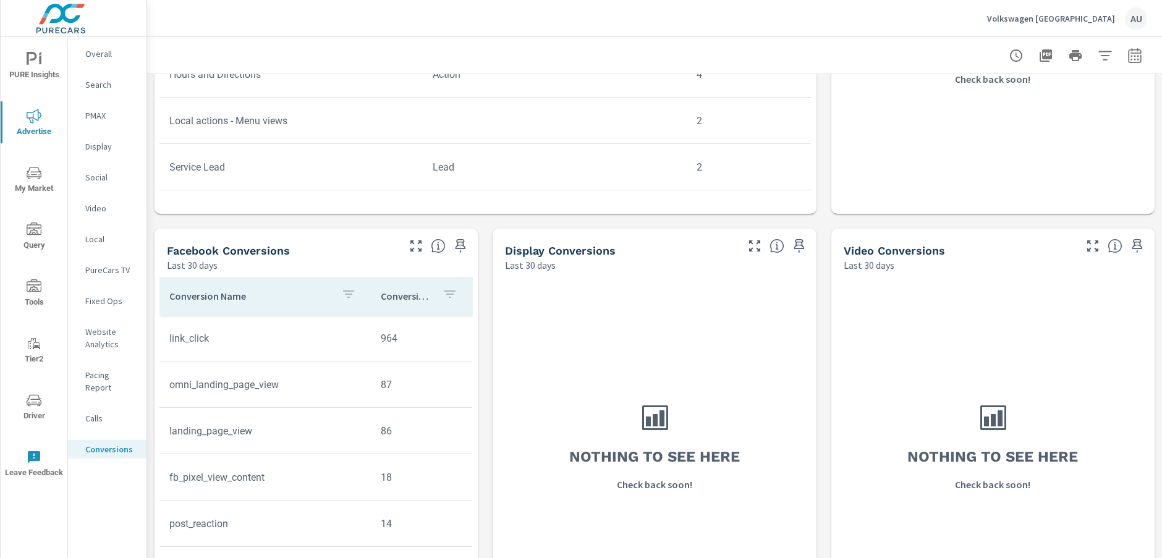
scroll to position [764, 0]
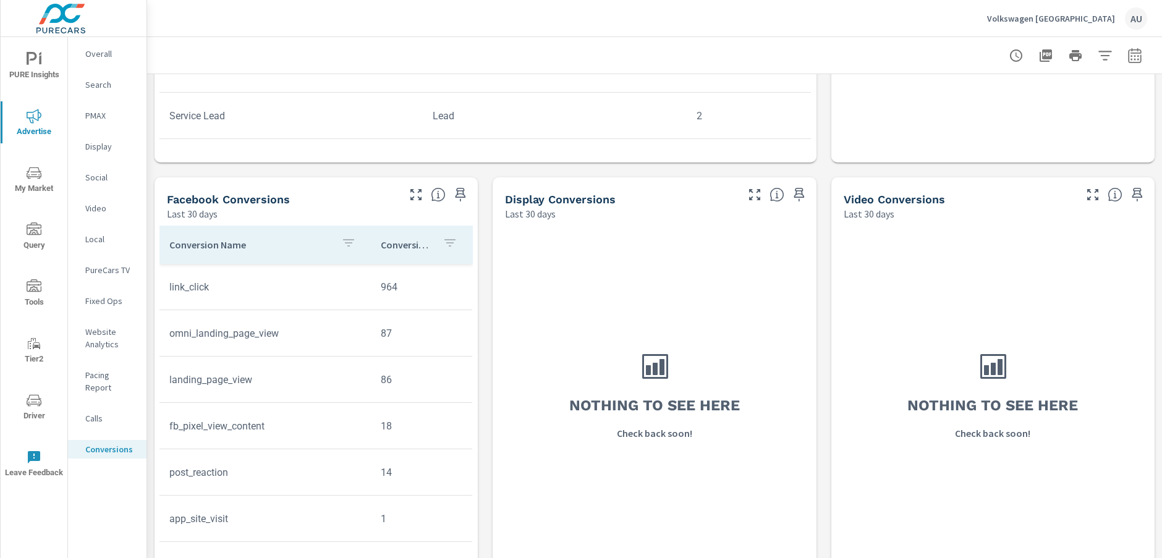
scroll to position [834, 0]
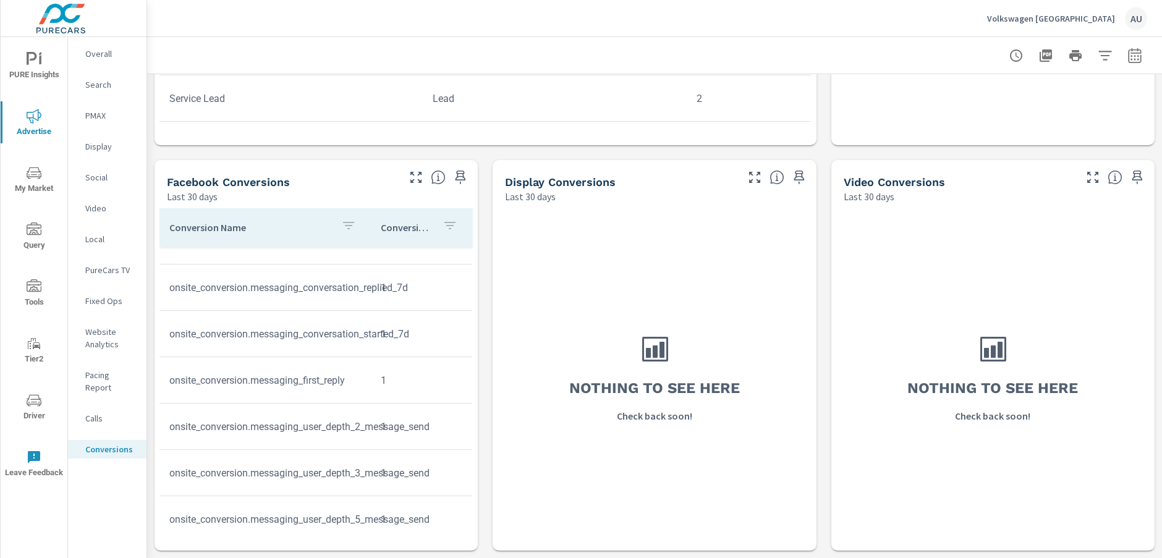
scroll to position [65, 0]
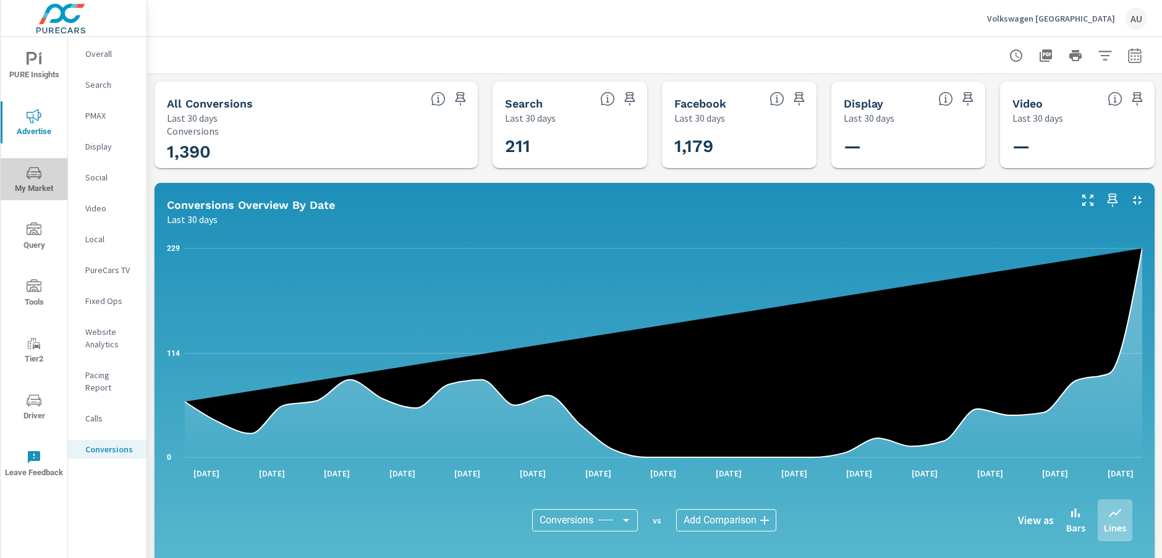
click at [35, 182] on span "My Market" at bounding box center [33, 181] width 59 height 30
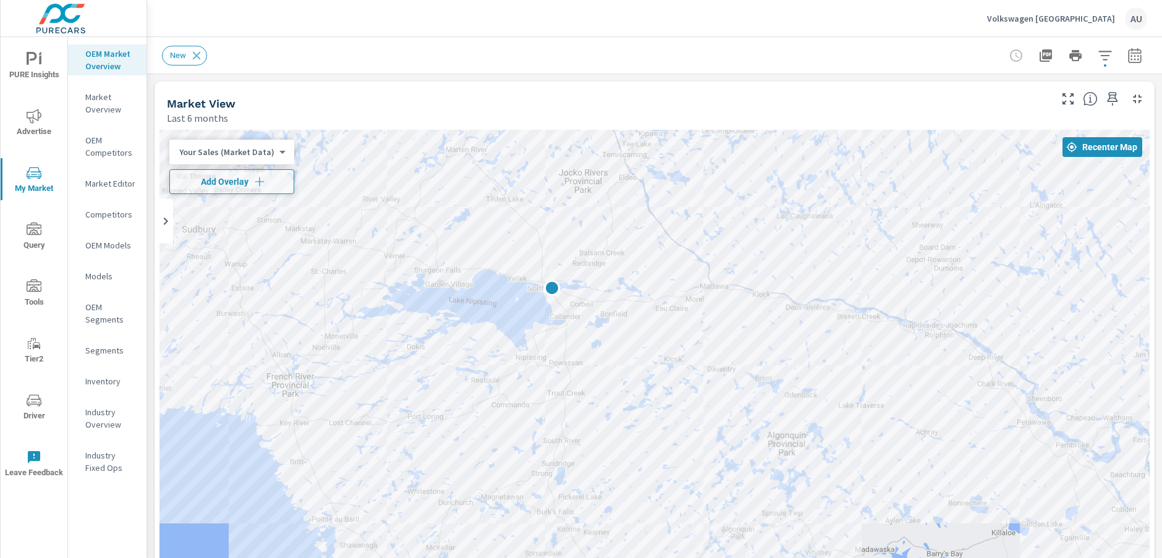
drag, startPoint x: 924, startPoint y: 260, endPoint x: 732, endPoint y: 195, distance: 202.8
click at [732, 195] on div at bounding box center [654, 381] width 990 height 502
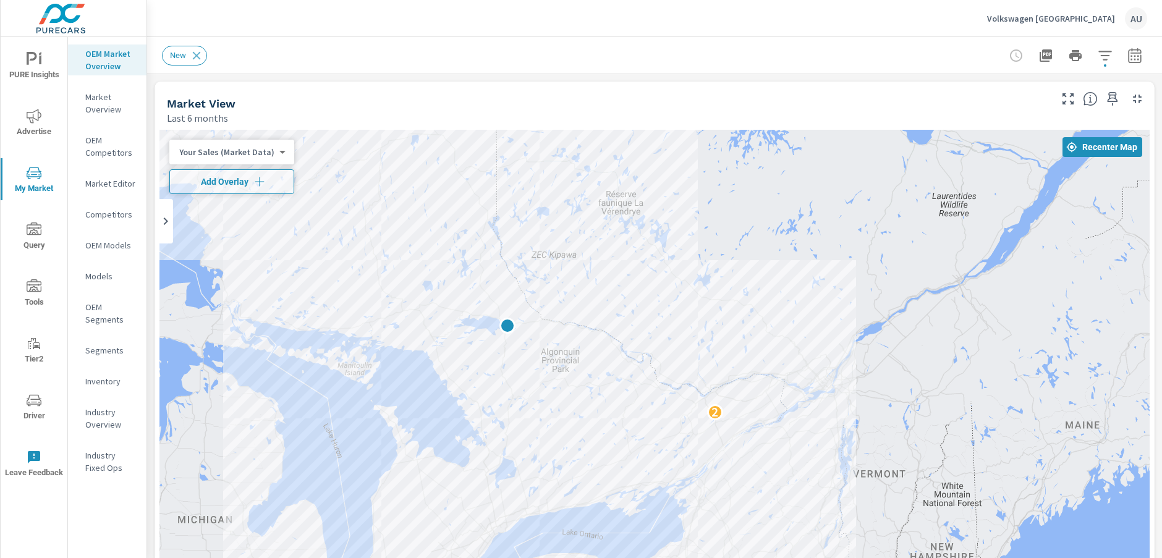
drag, startPoint x: 630, startPoint y: 368, endPoint x: 362, endPoint y: 402, distance: 269.7
click at [408, 416] on div "2" at bounding box center [654, 381] width 990 height 502
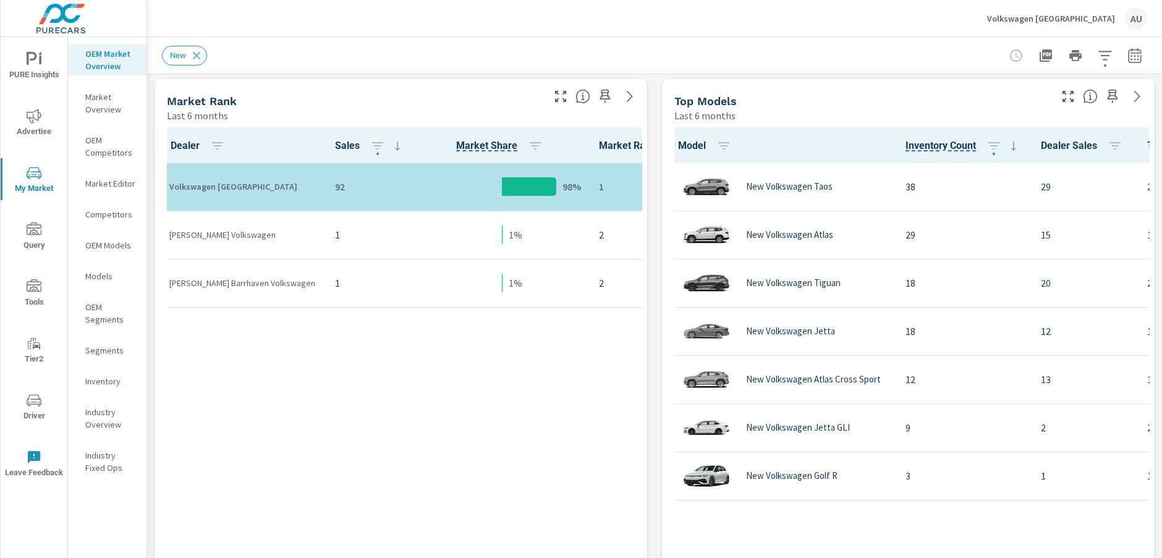
scroll to position [611, 0]
click at [424, 271] on div "1%" at bounding box center [501, 283] width 154 height 38
click at [397, 350] on div "Dealer Sales Market Share Market Rank Volkswagen North Bay 92 98% 1 Myers Volks…" at bounding box center [400, 346] width 483 height 439
click at [365, 406] on div "Dealer Sales Market Share Market Rank Volkswagen North Bay 92 98% 1 Myers Volks…" at bounding box center [400, 346] width 483 height 439
click at [426, 374] on div "Dealer Sales Market Share Market Rank Volkswagen North Bay 92 98% 1 Myers Volks…" at bounding box center [400, 346] width 483 height 439
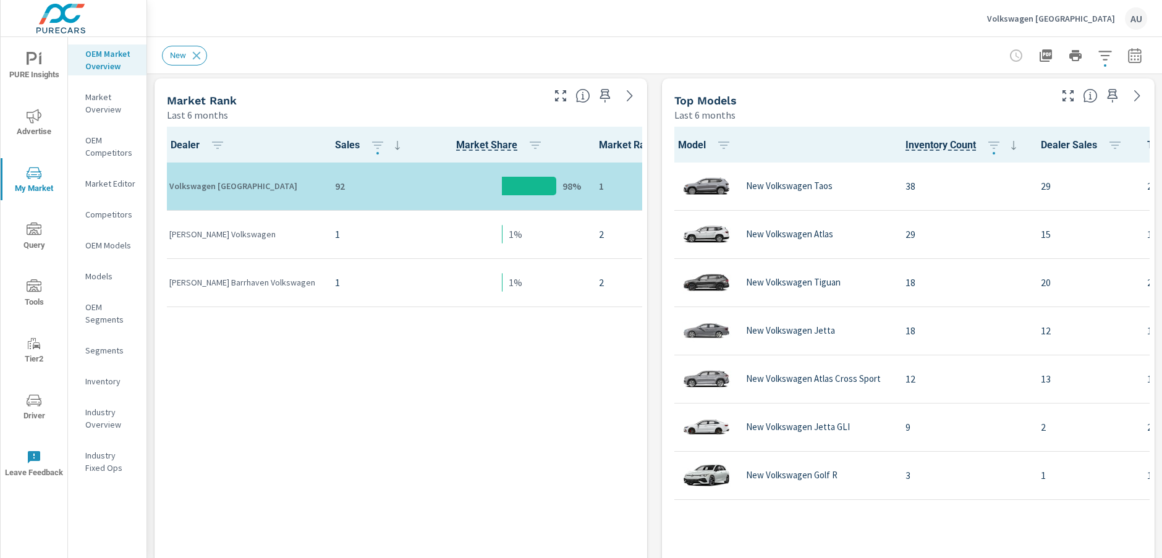
click at [691, 57] on div "New" at bounding box center [568, 56] width 812 height 20
click at [677, 72] on div "New" at bounding box center [654, 55] width 985 height 36
click at [674, 80] on div "Top Models Last 6 months" at bounding box center [857, 100] width 391 height 44
click at [534, 373] on div "Dealer Sales Market Share Market Rank Volkswagen North Bay 92 98% 1 Myers Volks…" at bounding box center [400, 346] width 483 height 439
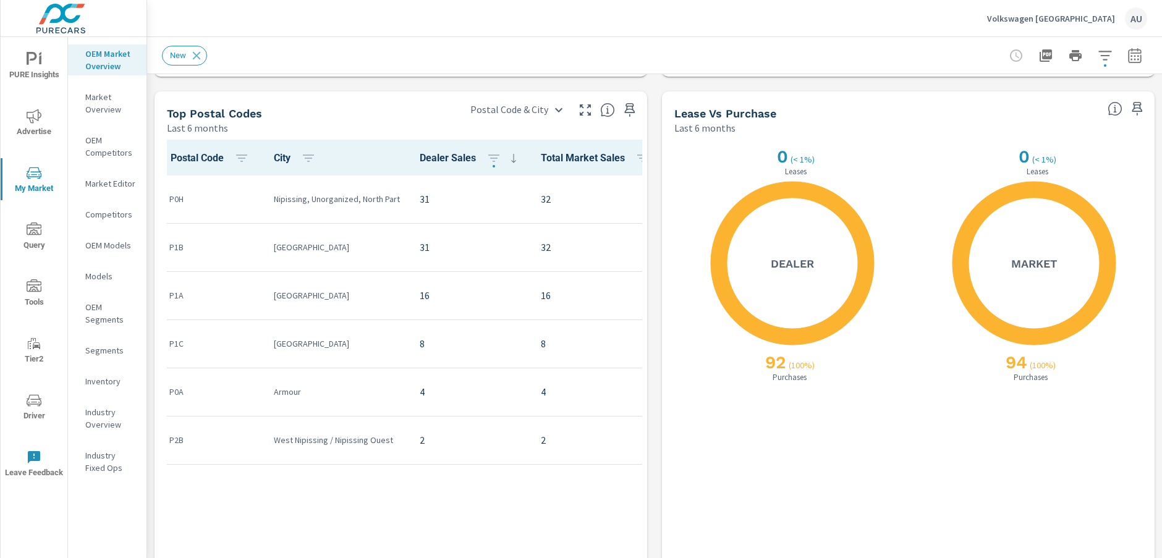
scroll to position [1110, 0]
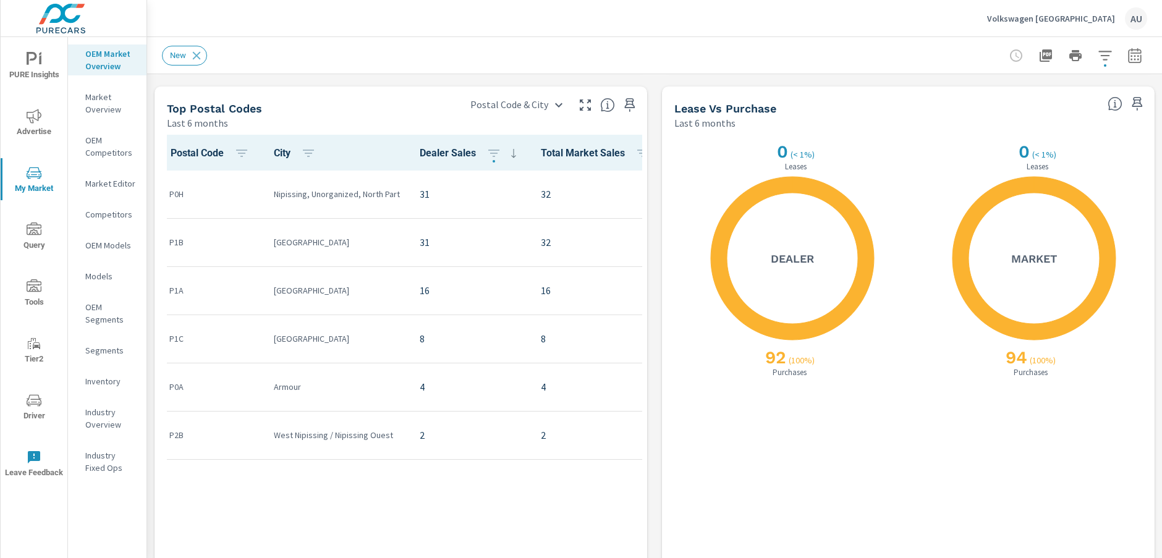
click at [531, 456] on div "Postal Code City Dealer Sales Total Market Sales Market Share Market Rank P0H N…" at bounding box center [400, 354] width 483 height 439
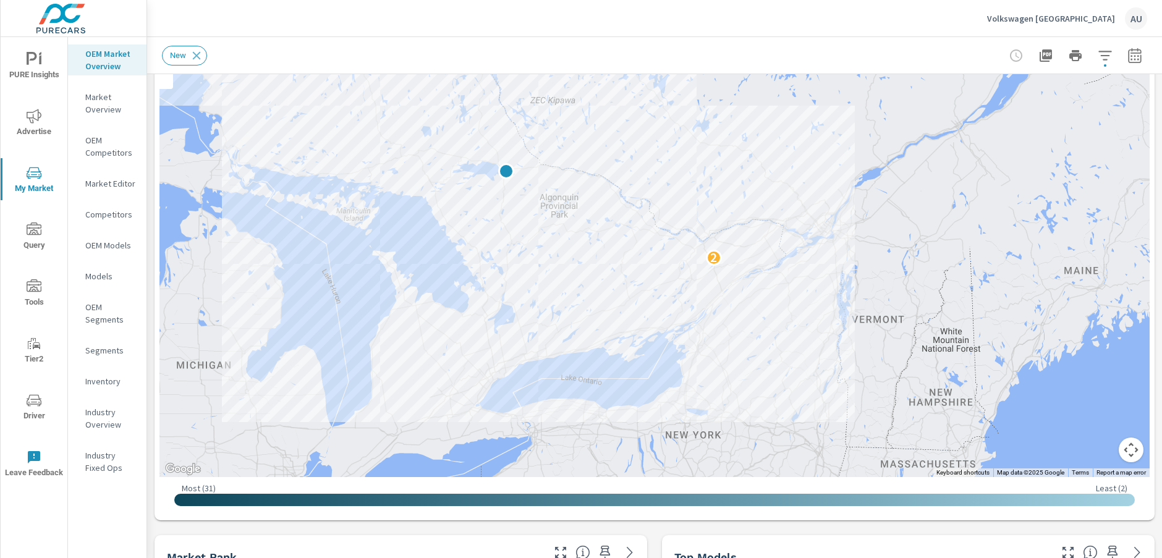
scroll to position [0, 0]
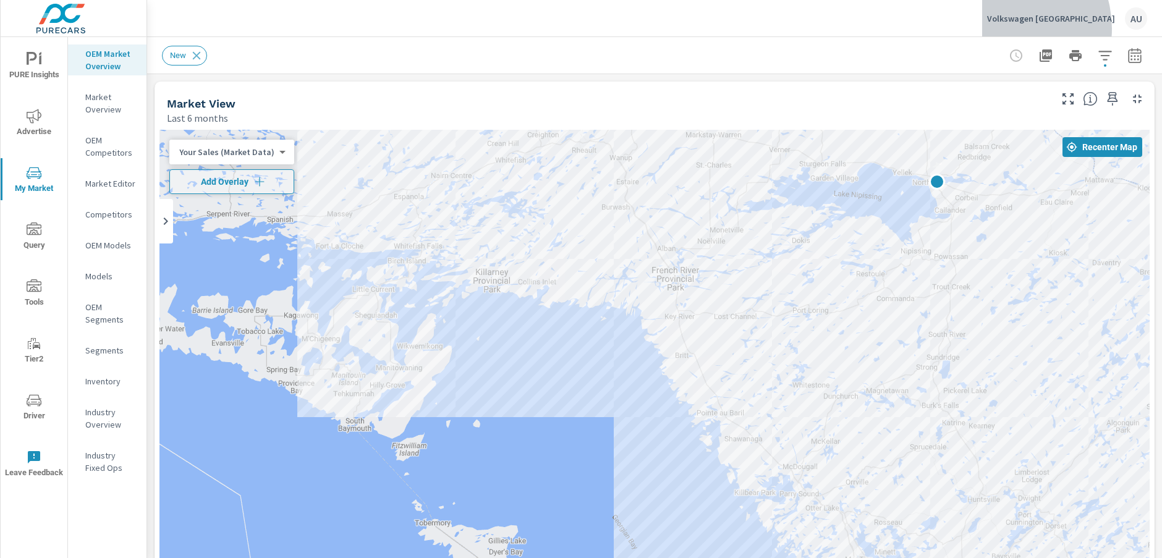
click at [922, 28] on div "Volkswagen North Bay AU" at bounding box center [1067, 18] width 160 height 22
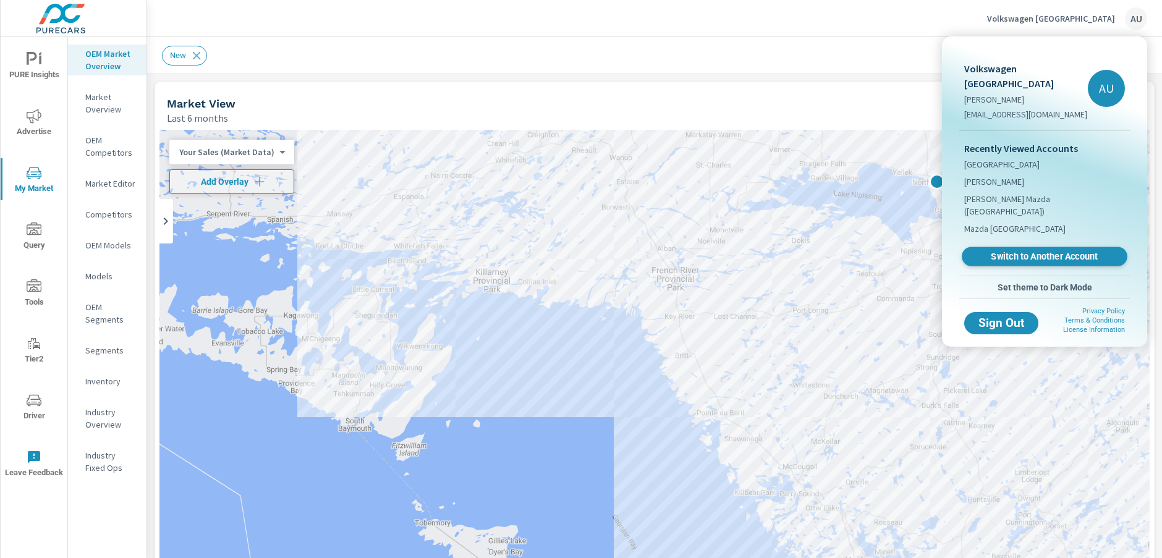
click at [922, 251] on span "Switch to Another Account" at bounding box center [1043, 257] width 151 height 12
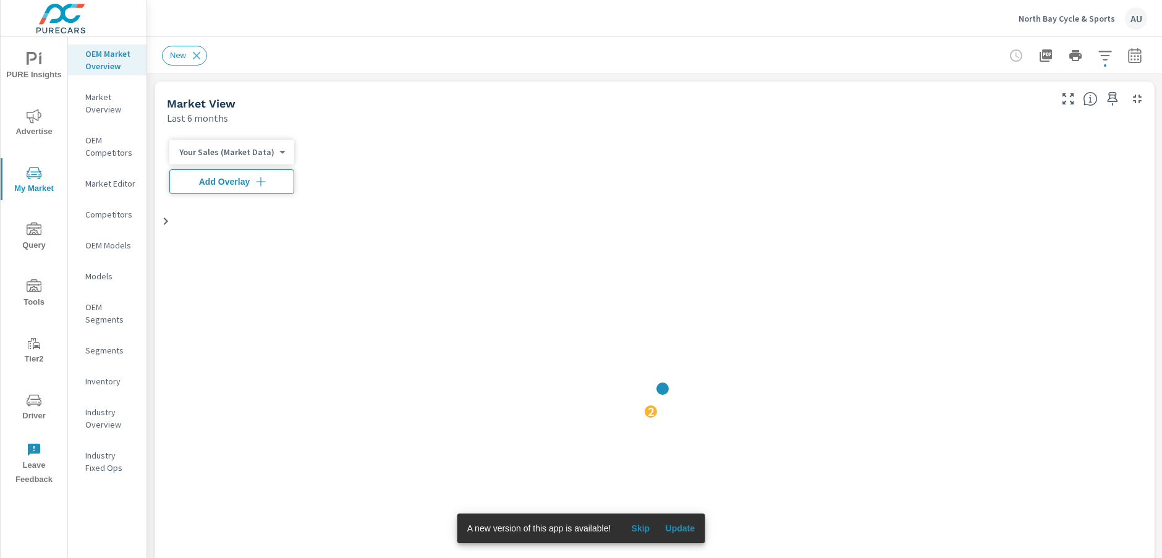
scroll to position [1, 0]
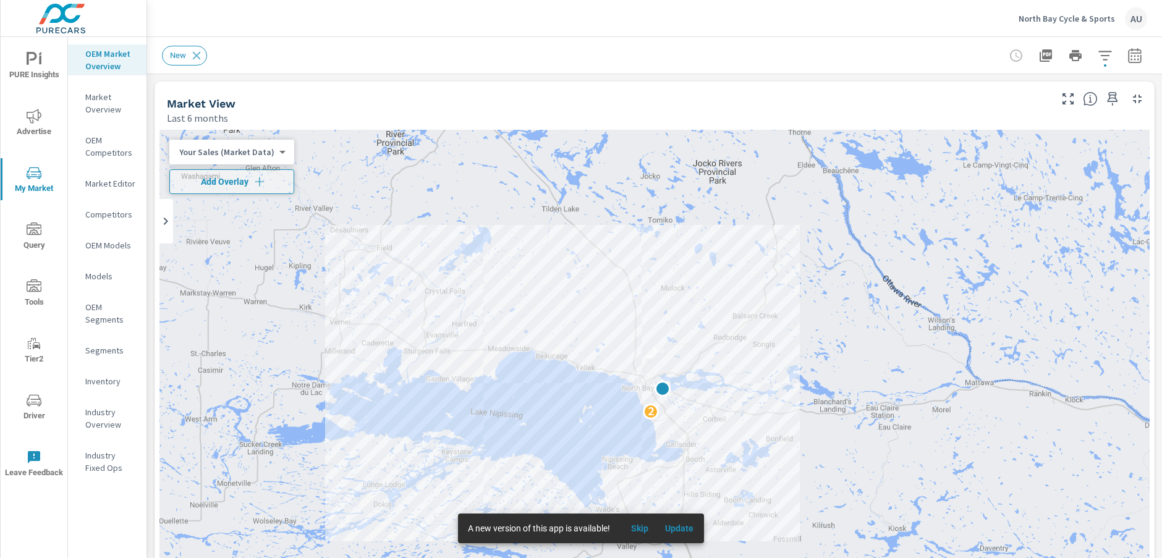
click at [30, 113] on icon "nav menu" at bounding box center [34, 116] width 15 height 15
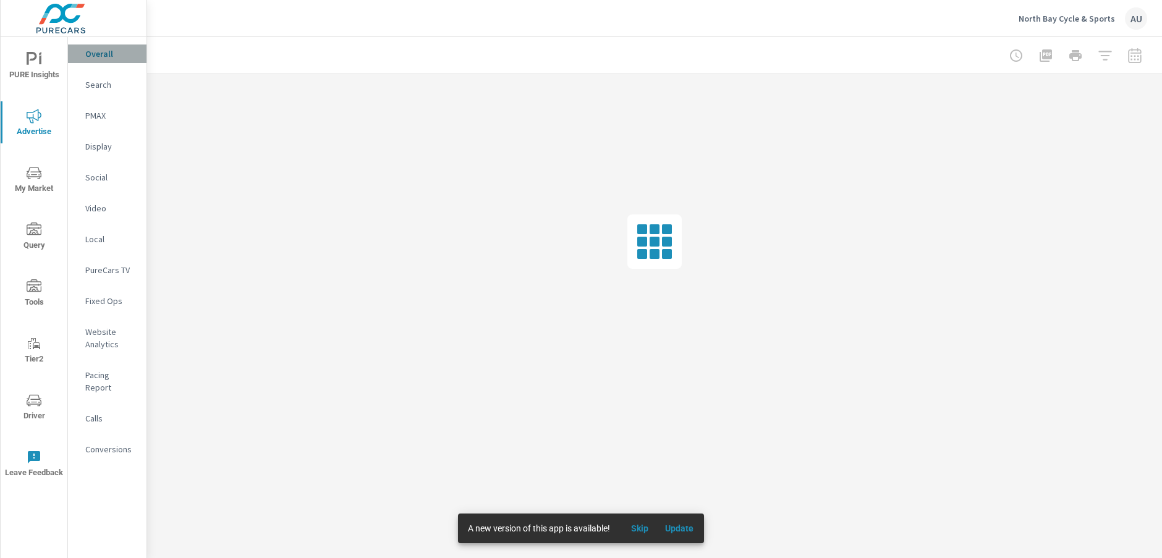
click at [112, 55] on p "Overall" at bounding box center [110, 54] width 51 height 12
click at [417, 50] on div at bounding box center [654, 55] width 985 height 36
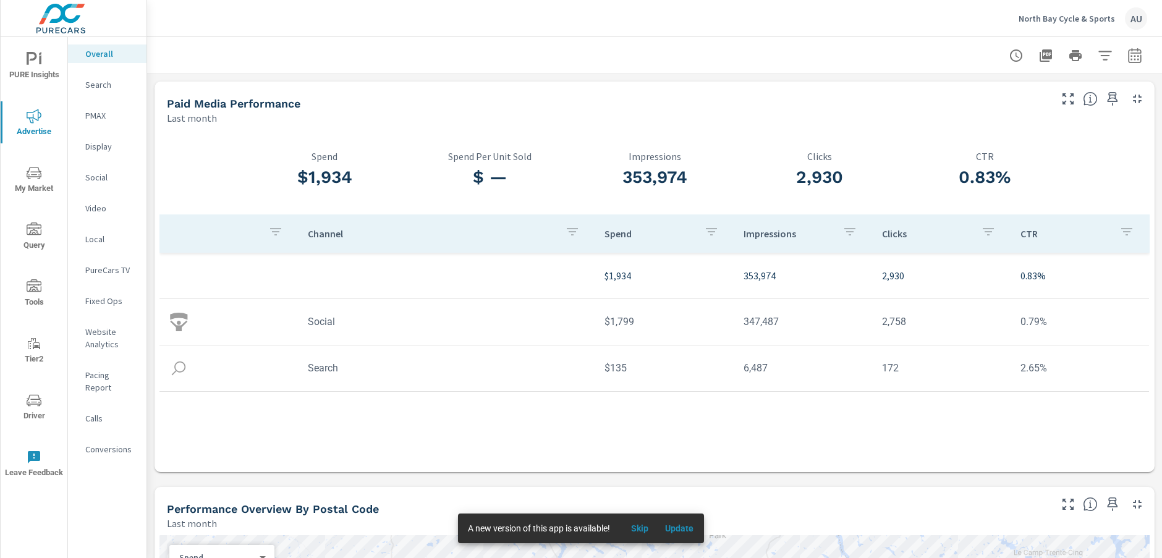
click at [507, 438] on div "Channel Spend Impressions Clicks CTR $1,934 353,974 2,930 0.83% Social $1,799 3…" at bounding box center [654, 331] width 990 height 235
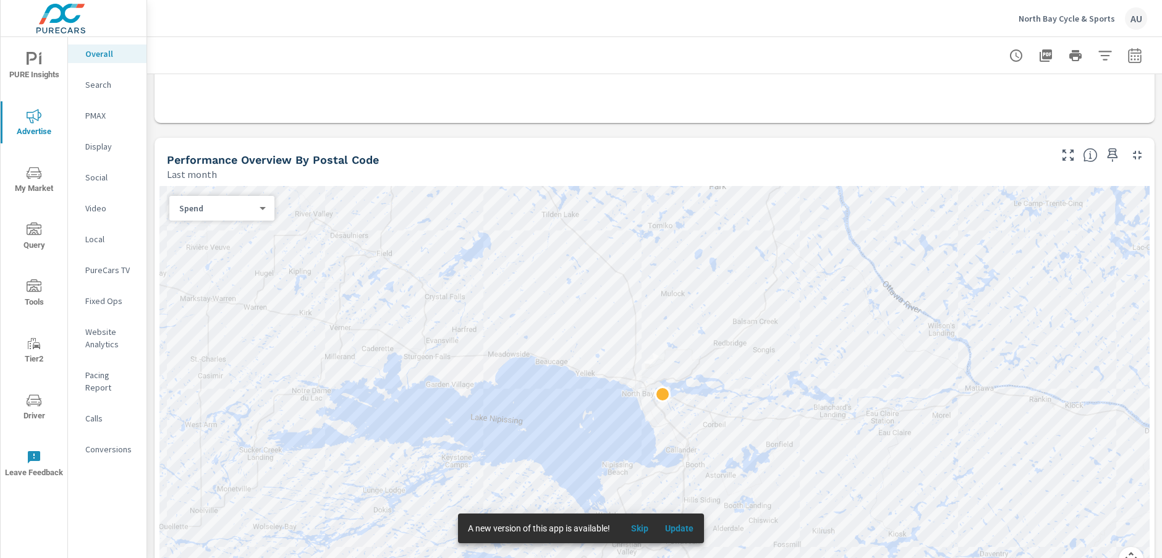
scroll to position [372, 0]
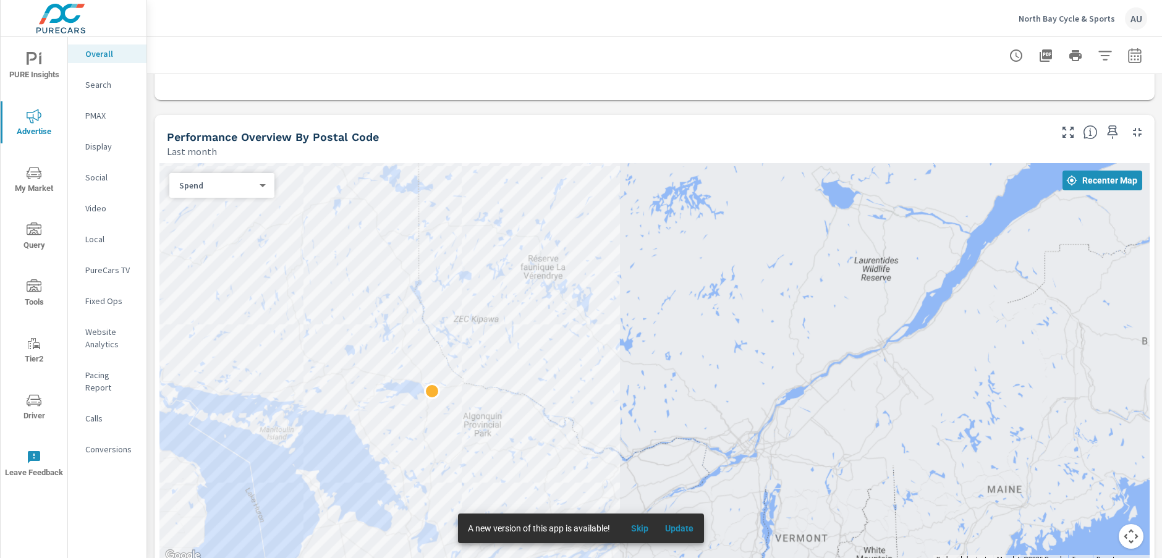
click at [360, 110] on div "Paid Media Performance Last month $1,934 Spend $ — Spend Per Unit Sold 353,974 …" at bounding box center [654, 563] width 1015 height 1723
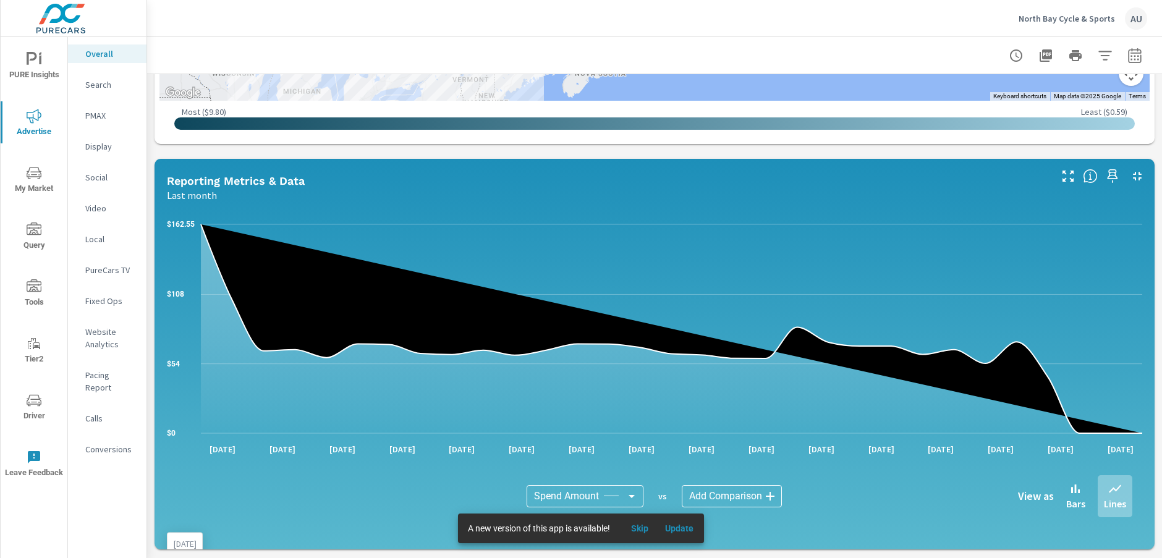
scroll to position [849, 0]
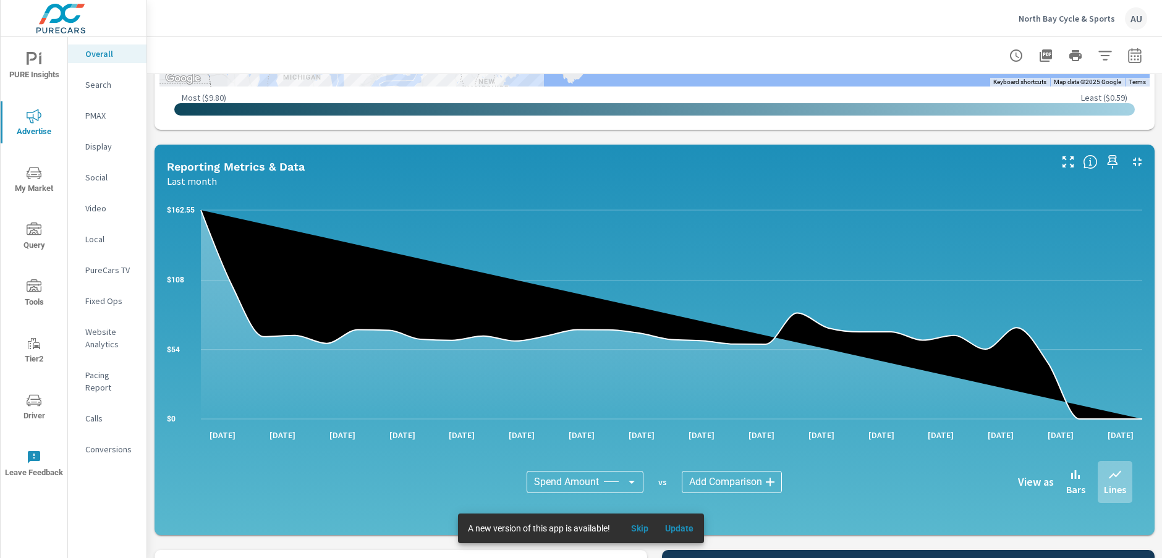
click at [234, 545] on div "Paid Media Performance Last month $1,934 Spend $ — Spend Per Unit Sold 353,974 …" at bounding box center [654, 86] width 1015 height 1723
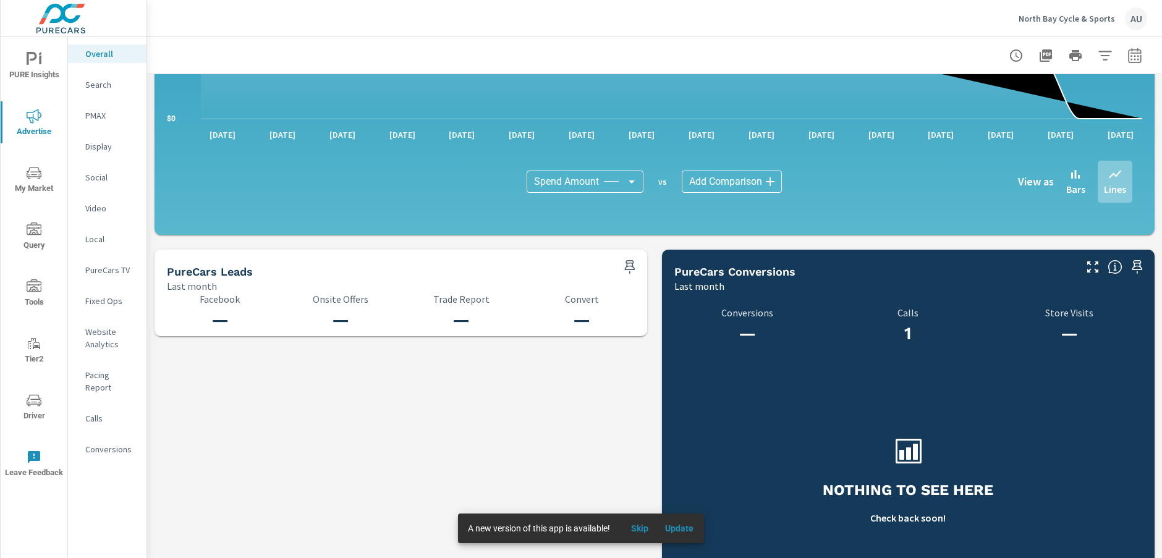
scroll to position [1239, 0]
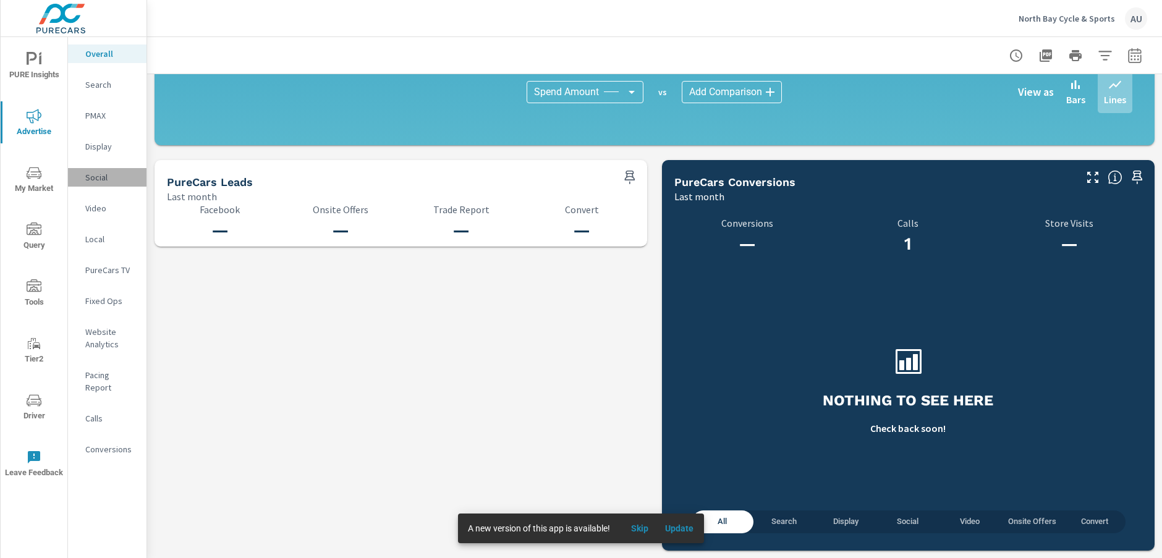
click at [111, 179] on p "Social" at bounding box center [110, 177] width 51 height 12
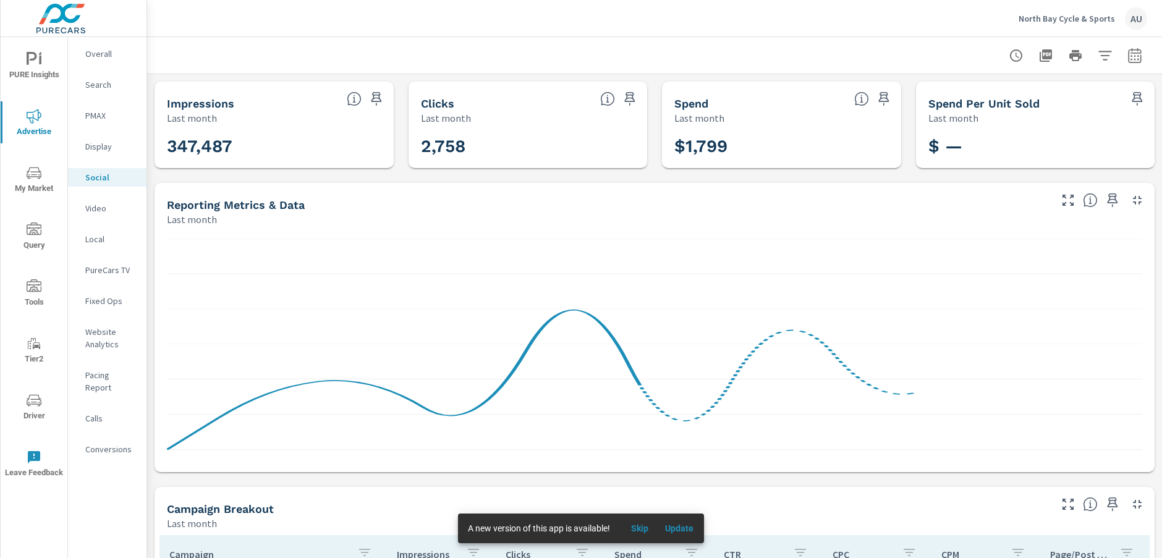
click at [379, 49] on div at bounding box center [654, 55] width 985 height 36
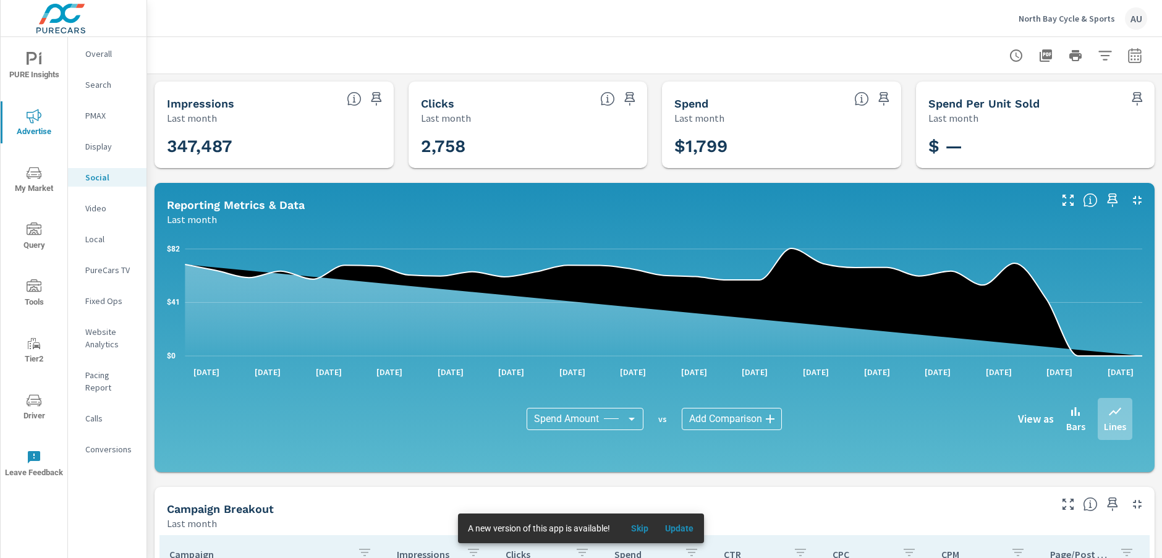
click at [362, 172] on div "Impressions Last month 347,487 Clicks Last month 2,758 Spend Last month $1,799 …" at bounding box center [654, 479] width 1015 height 811
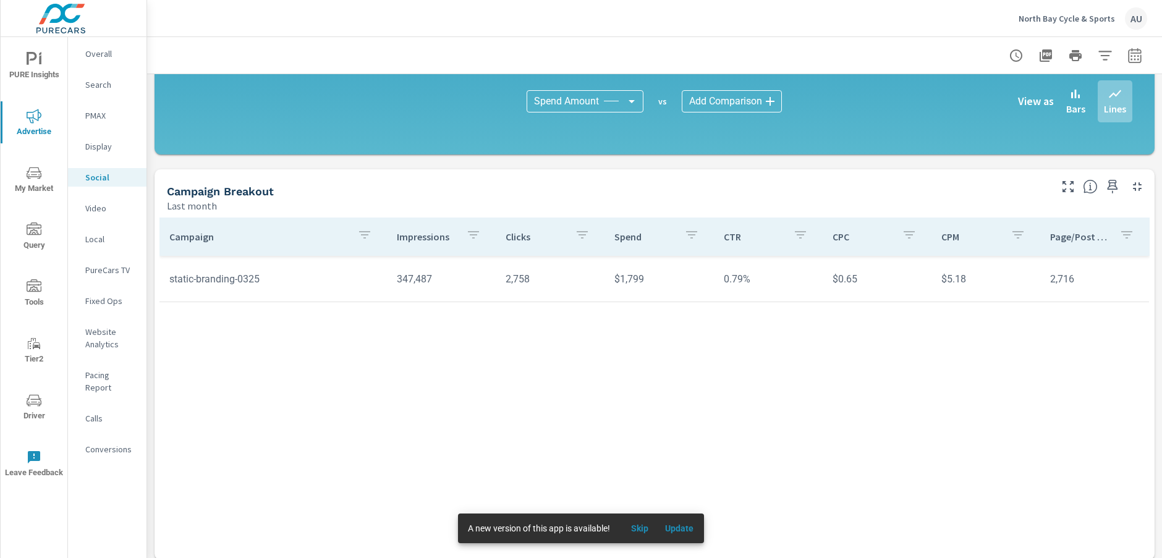
scroll to position [327, 0]
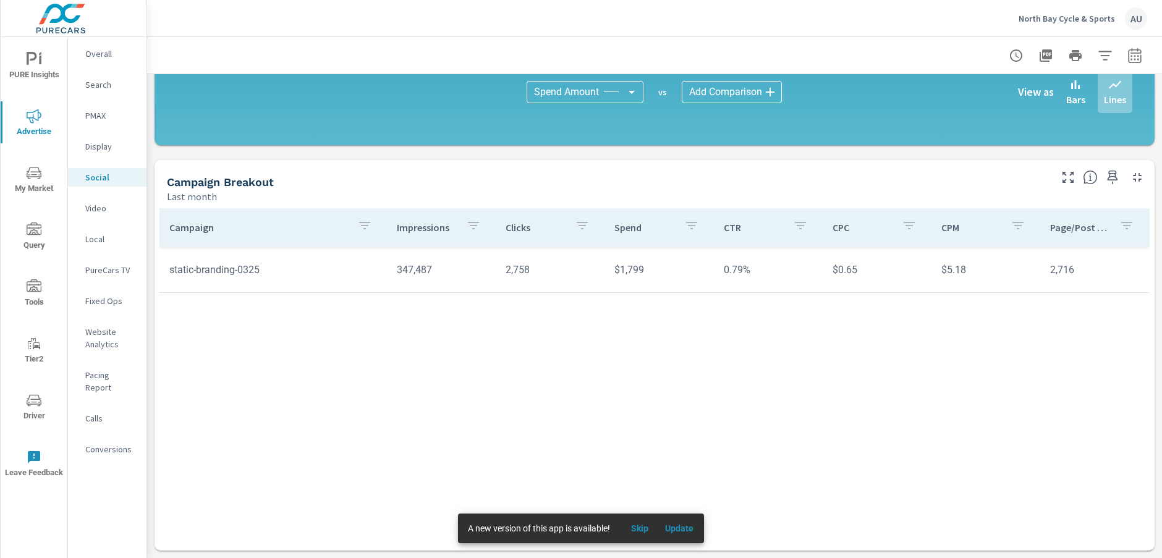
click at [394, 407] on div "Campaign Impressions Clicks Spend CTR CPC CPM Page/Post Action static-branding-…" at bounding box center [654, 367] width 990 height 319
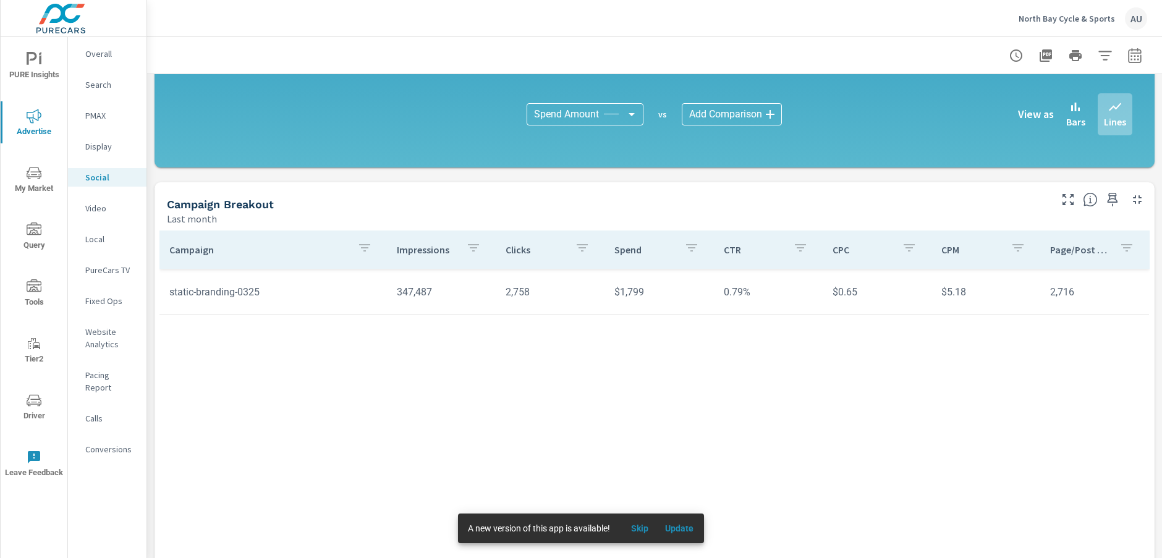
scroll to position [295, 0]
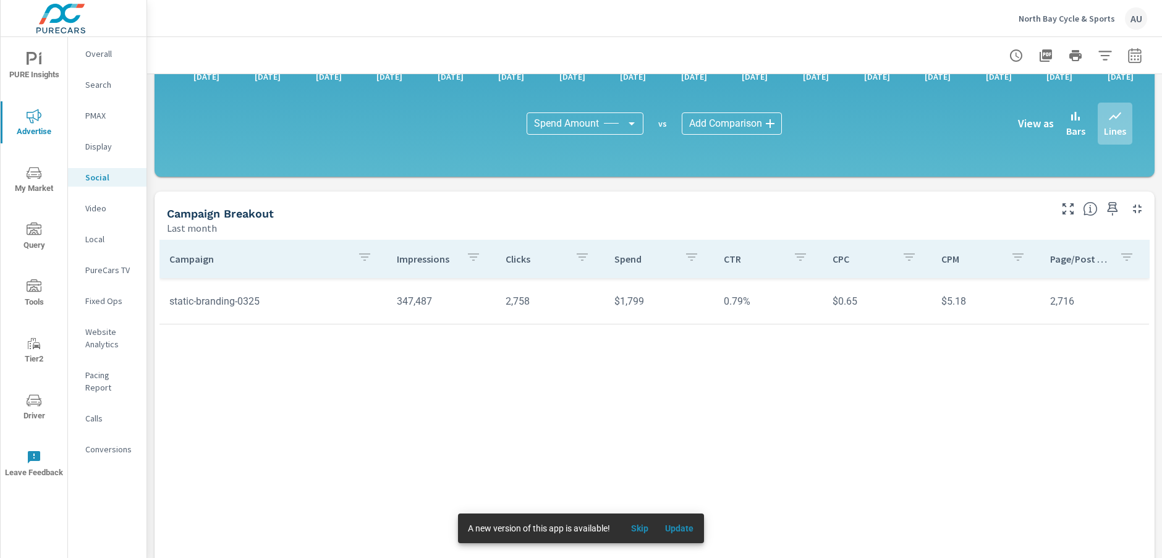
click at [433, 399] on div "Campaign Impressions Clicks Spend CTR CPC CPM Page/Post Action static-branding-…" at bounding box center [654, 399] width 990 height 319
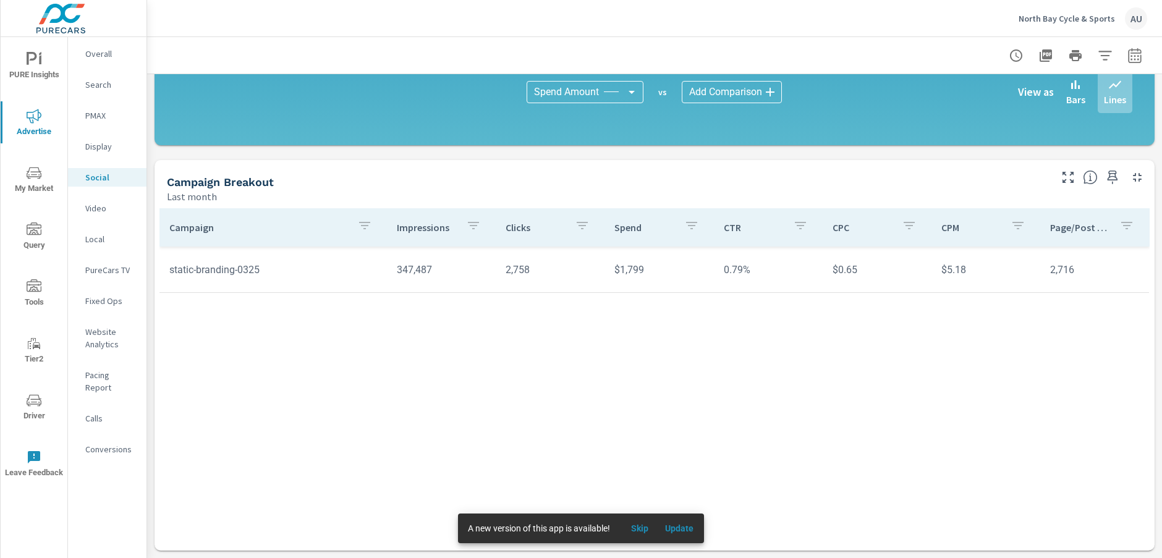
click at [99, 443] on p "Conversions" at bounding box center [110, 449] width 51 height 12
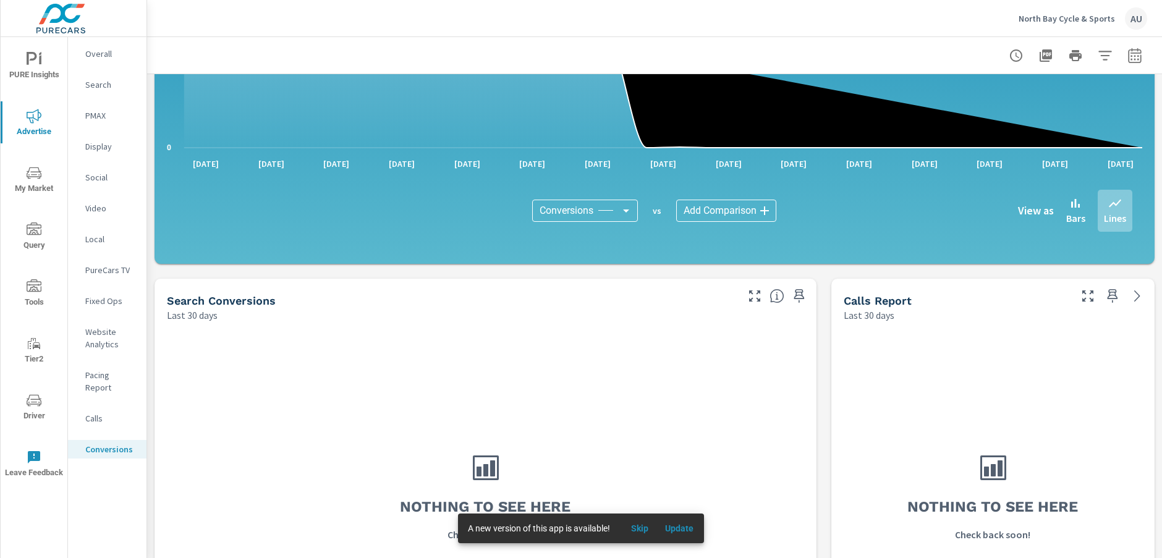
scroll to position [313, 0]
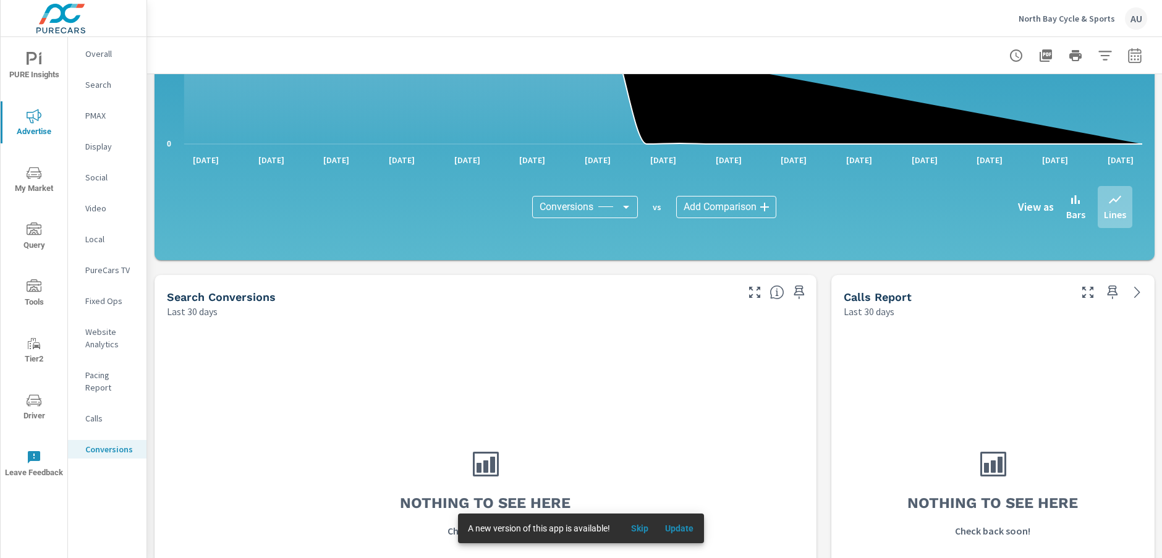
click at [405, 270] on div "All Conversions Last 30 days 3,291 Conversions Search Last 30 days — Facebook L…" at bounding box center [654, 419] width 1015 height 1317
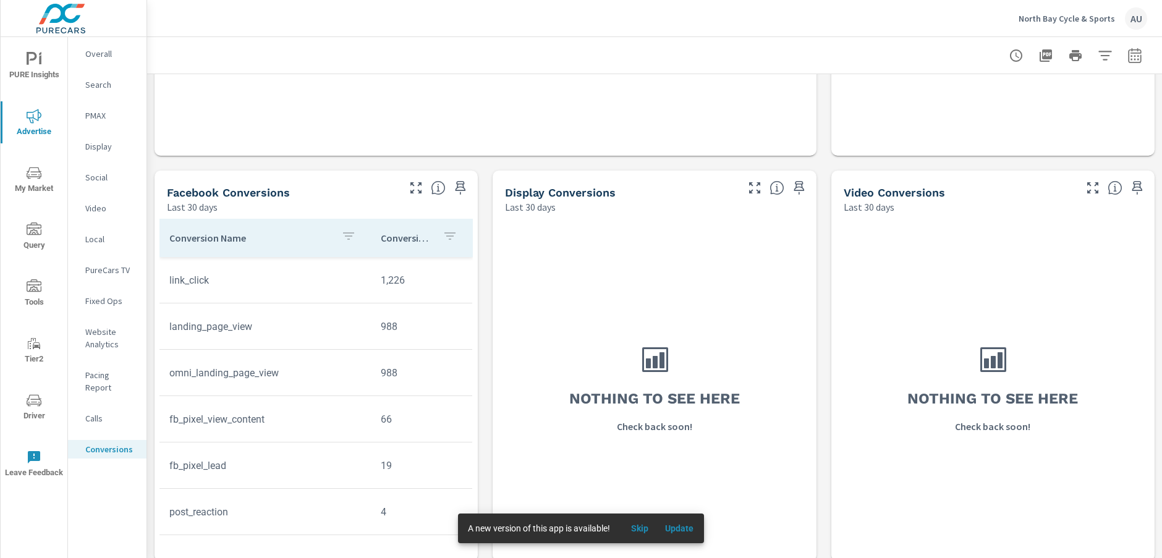
scroll to position [834, 0]
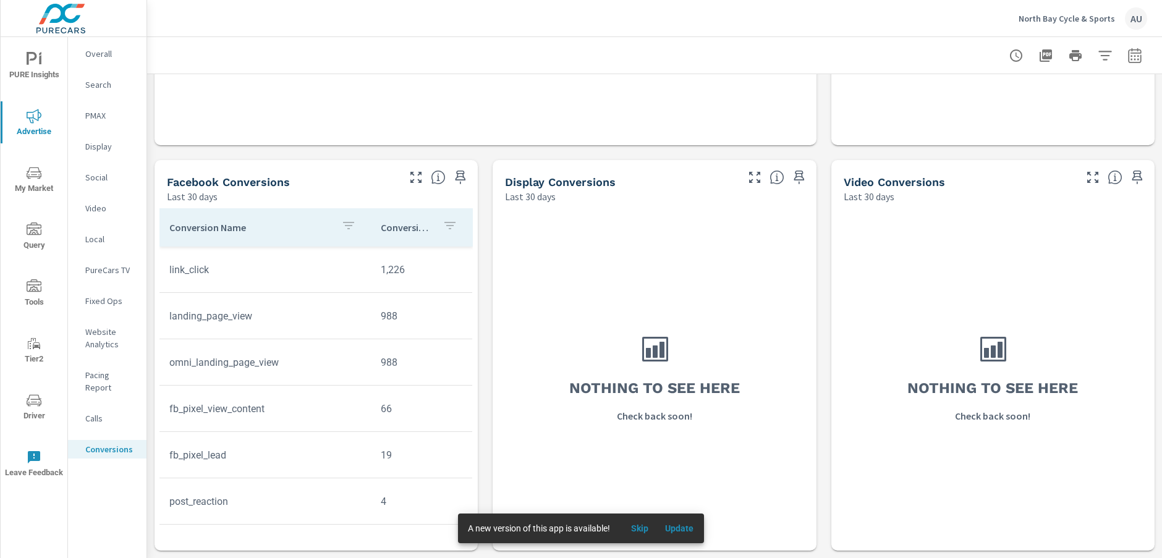
drag, startPoint x: 470, startPoint y: 337, endPoint x: 465, endPoint y: 342, distance: 6.6
click at [470, 337] on tr "landing_page_view 988" at bounding box center [315, 316] width 313 height 46
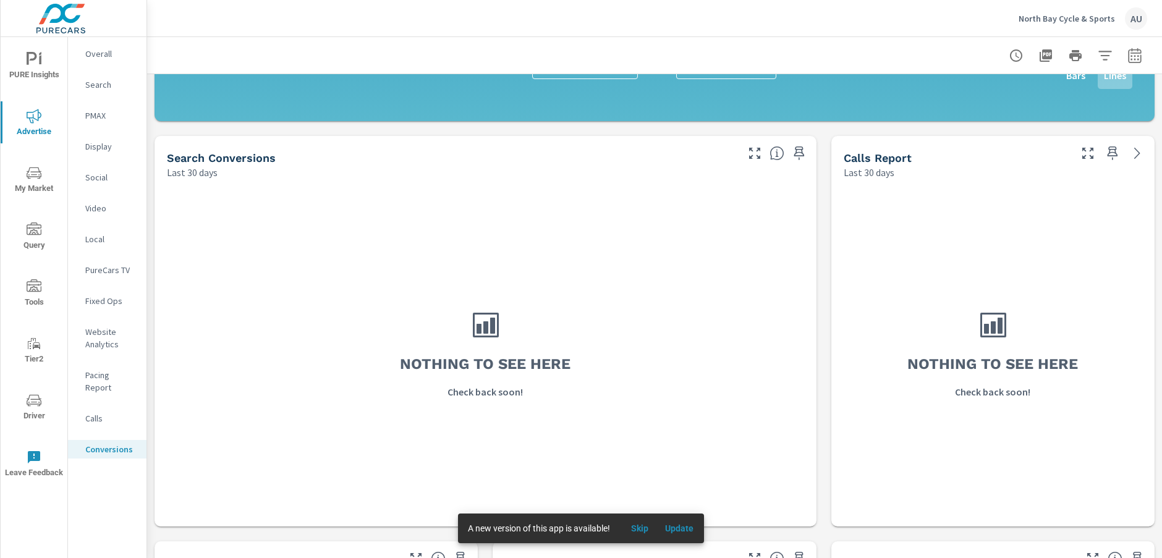
scroll to position [0, 0]
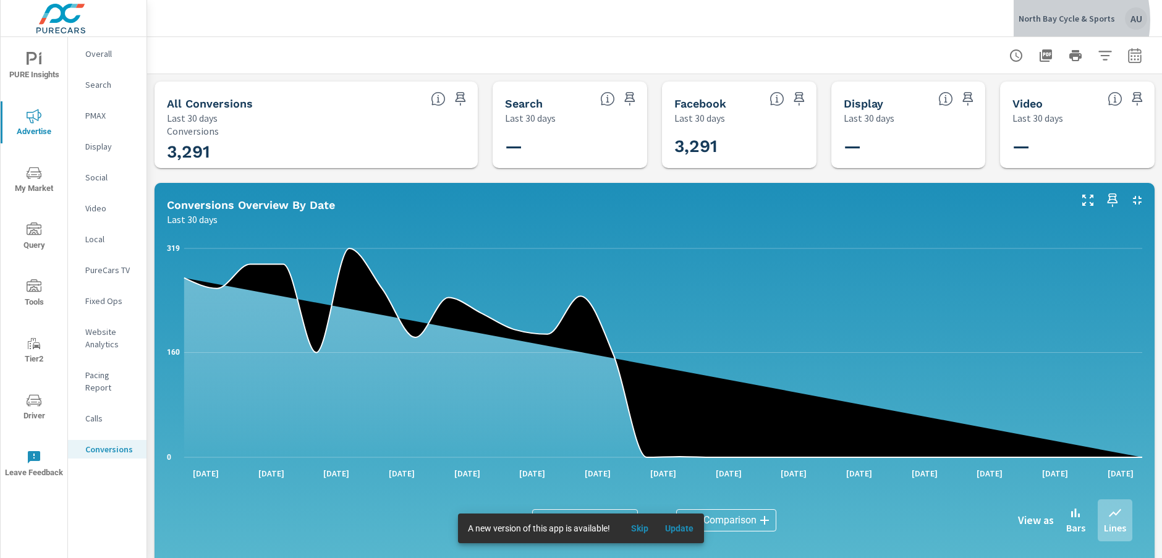
click at [1042, 20] on p "North Bay Cycle & Sports" at bounding box center [1066, 18] width 96 height 11
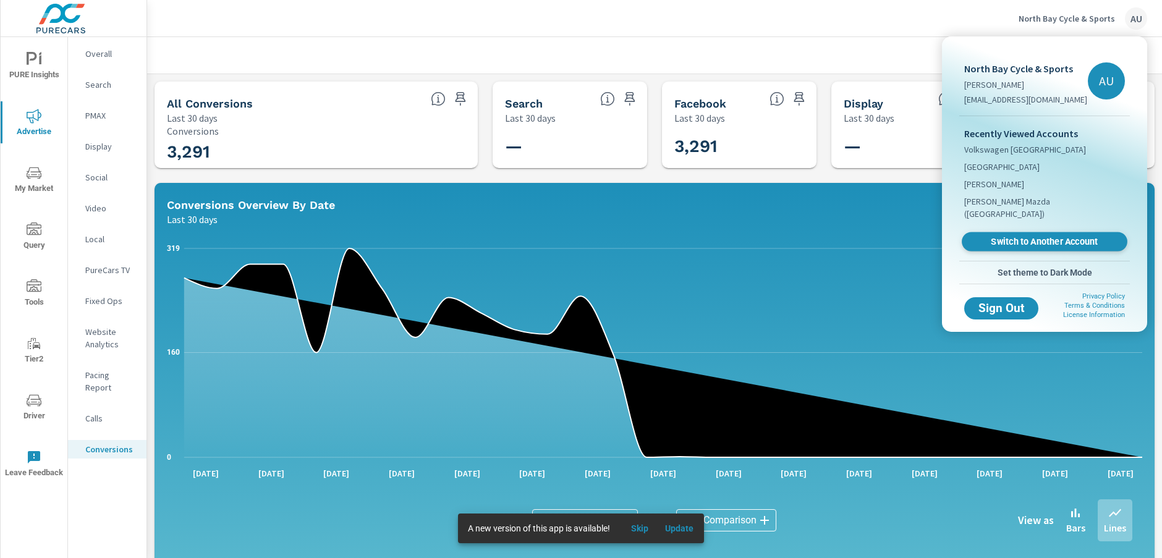
click at [1027, 236] on span "Switch to Another Account" at bounding box center [1043, 242] width 151 height 12
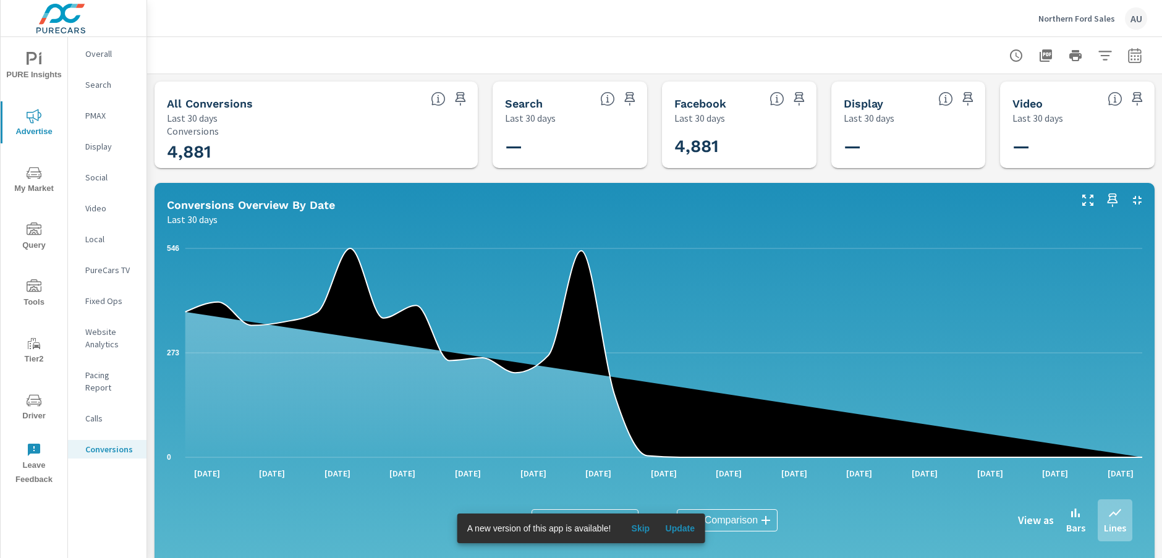
click at [536, 56] on div at bounding box center [654, 55] width 985 height 36
click at [106, 181] on p "Social" at bounding box center [110, 177] width 51 height 12
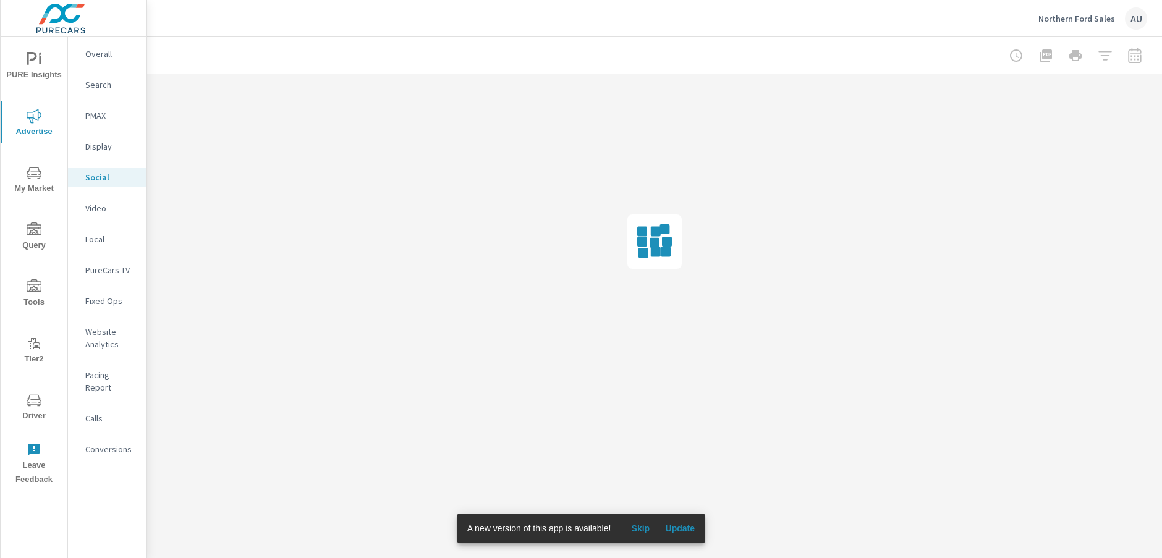
click at [376, 32] on div "Northern Ford Sales AU" at bounding box center [654, 18] width 985 height 36
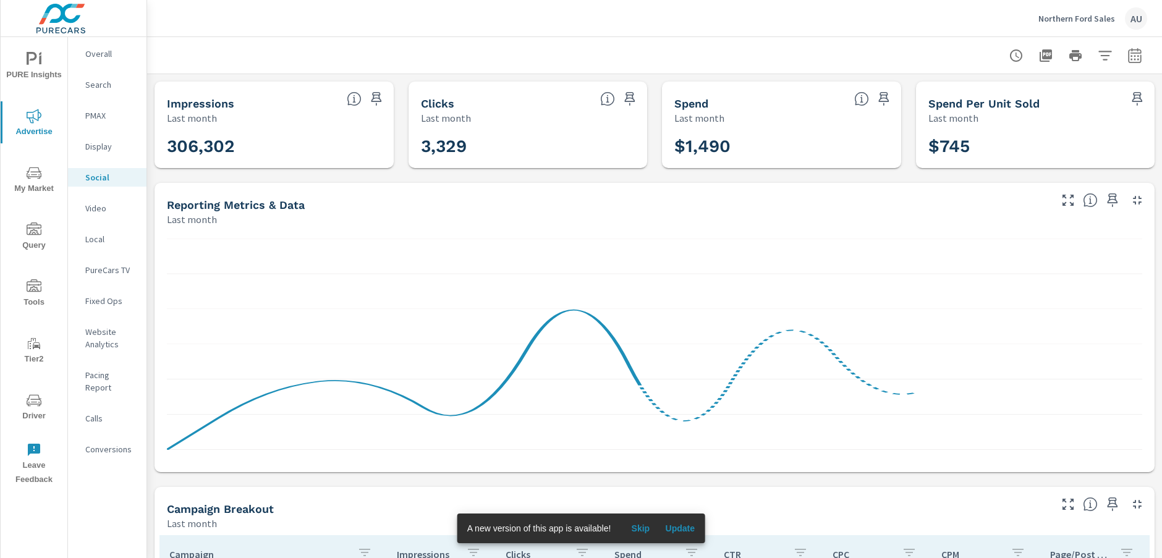
click at [156, 479] on div "Impressions Last month 306,302 Clicks Last month 3,329 Spend Last month $1,490 …" at bounding box center [654, 479] width 1015 height 811
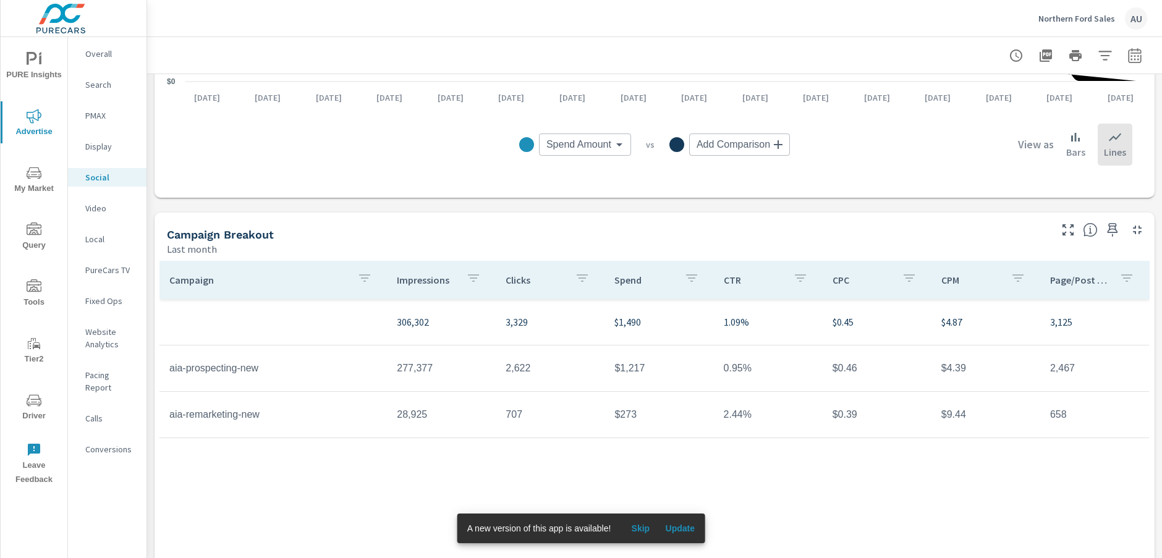
scroll to position [315, 0]
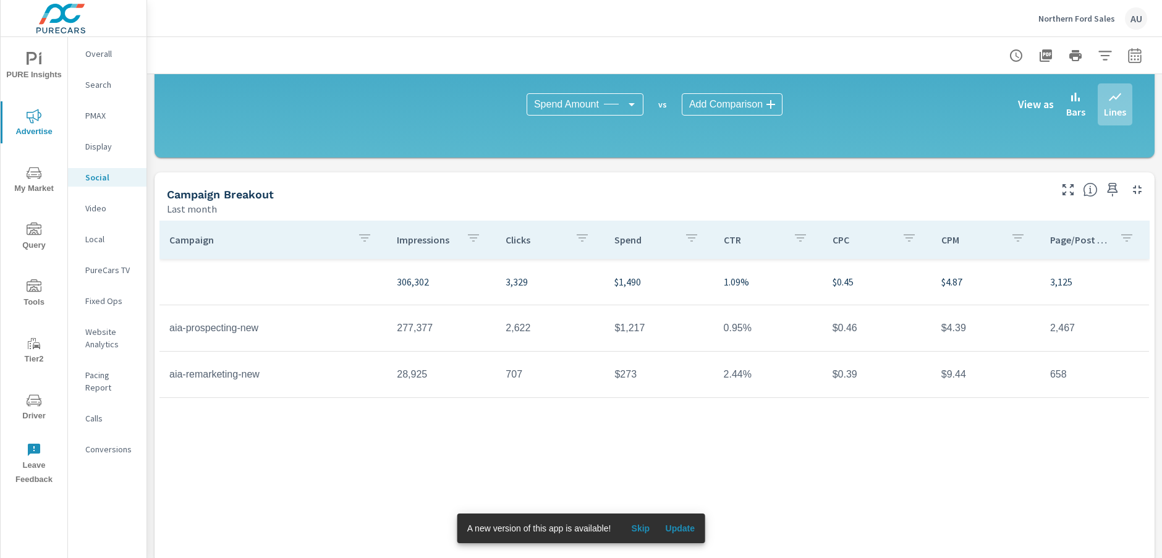
click at [273, 465] on div "Campaign Impressions Clicks Spend CTR CPC CPM Page/Post Action 306,302 3,329 $1…" at bounding box center [654, 380] width 990 height 319
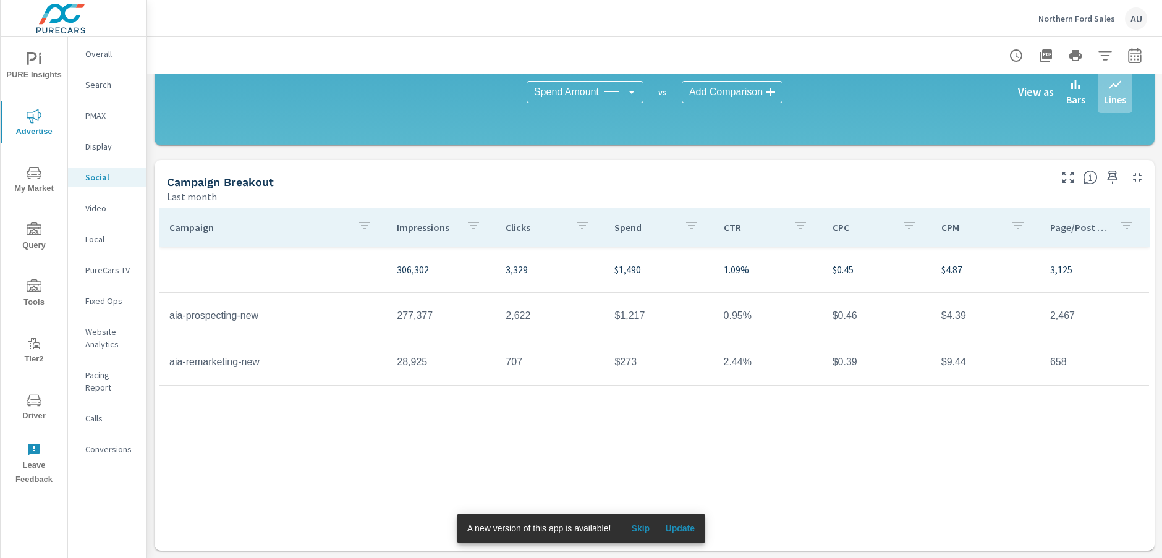
click at [290, 461] on div "Campaign Impressions Clicks Spend CTR CPC CPM Page/Post Action 306,302 3,329 $1…" at bounding box center [654, 367] width 990 height 319
click at [426, 423] on div "Campaign Impressions Clicks Spend CTR CPC CPM Page/Post Action 306,302 3,329 $1…" at bounding box center [654, 367] width 990 height 319
click at [110, 443] on p "Conversions" at bounding box center [110, 449] width 51 height 12
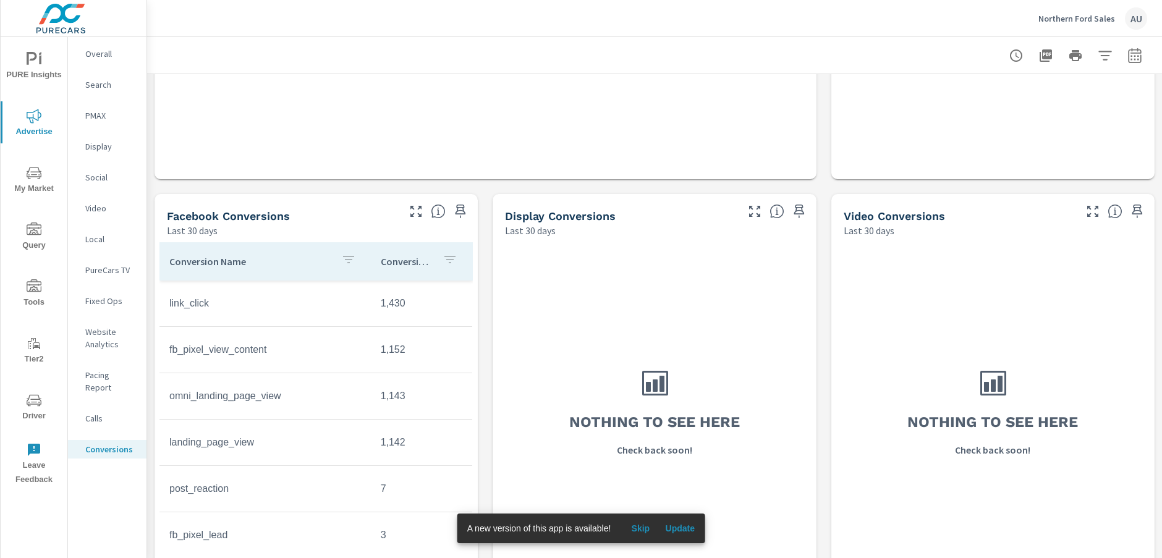
scroll to position [834, 0]
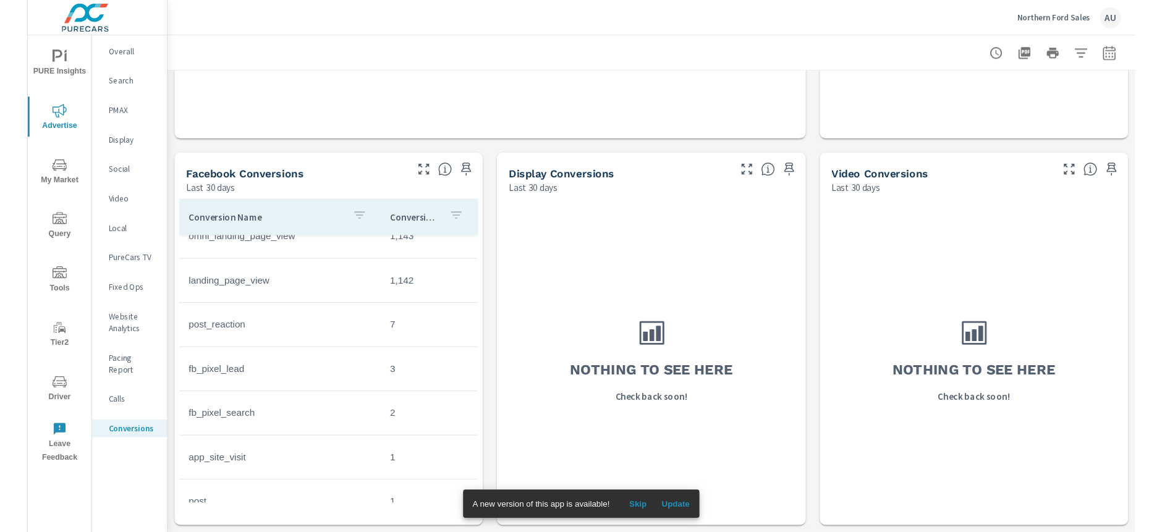
scroll to position [137, 0]
